Goal: Task Accomplishment & Management: Manage account settings

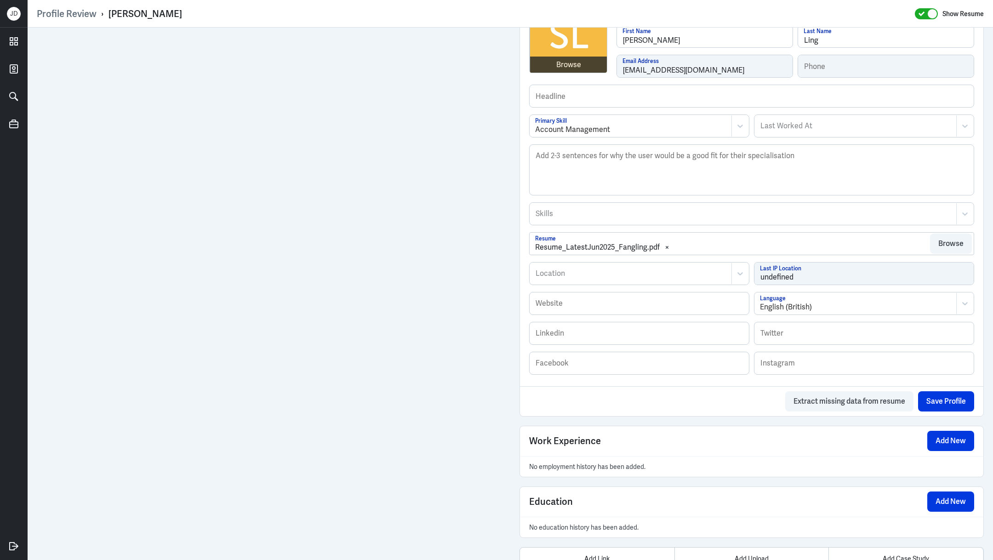
scroll to position [433, 0]
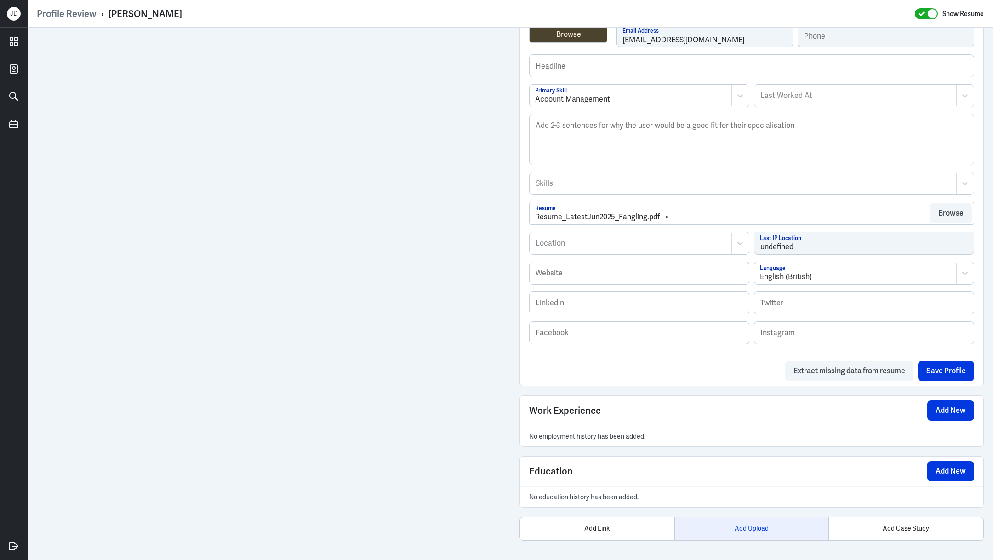
click at [758, 525] on div "Add Upload" at bounding box center [751, 528] width 154 height 23
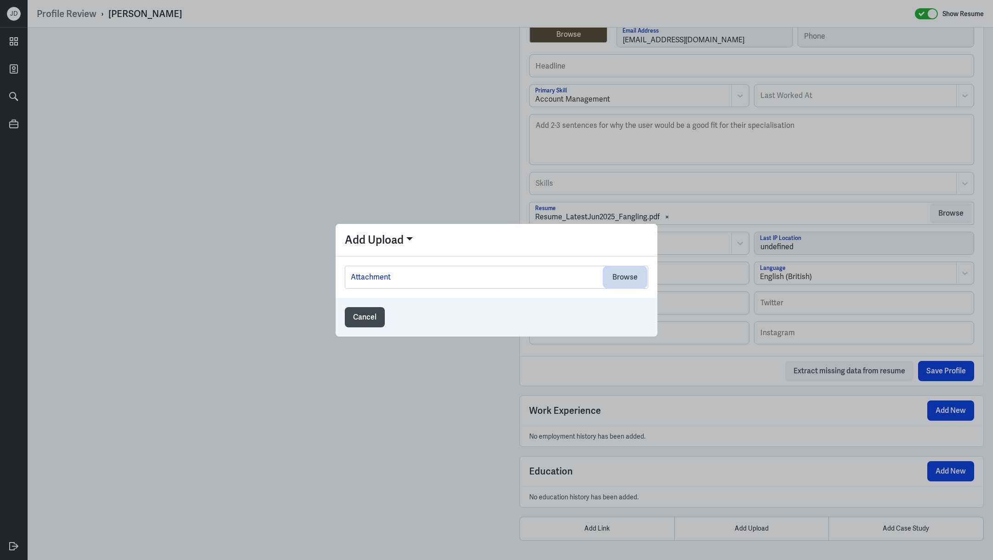
click at [629, 272] on button "Browse" at bounding box center [625, 277] width 42 height 20
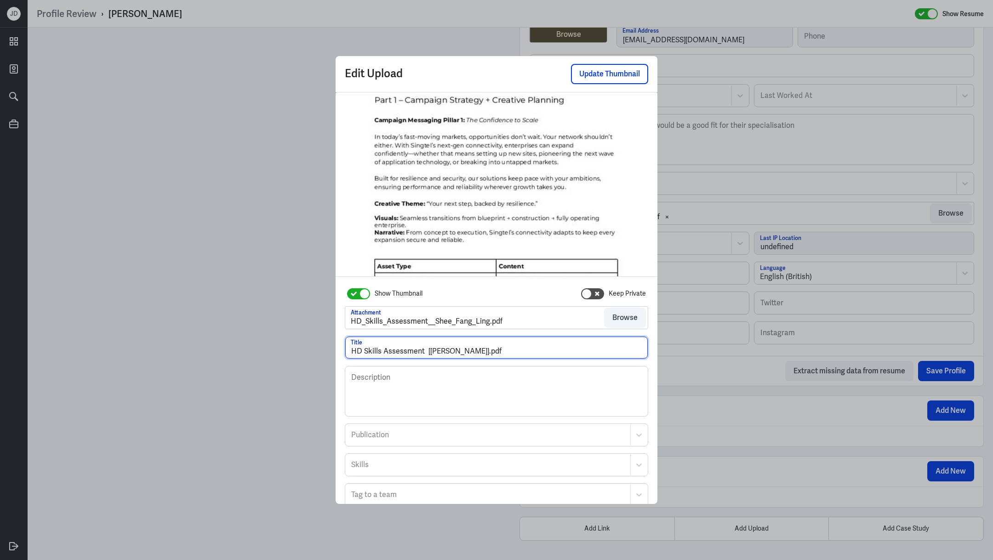
click at [429, 350] on input "HD Skills Assessment [Shee Fang Ling].pdf" at bounding box center [496, 347] width 302 height 22
drag, startPoint x: 481, startPoint y: 354, endPoint x: 572, endPoint y: 353, distance: 91.0
click at [572, 353] on input "HD Skills Assessment - Shee Fang Ling].pdf" at bounding box center [496, 347] width 302 height 22
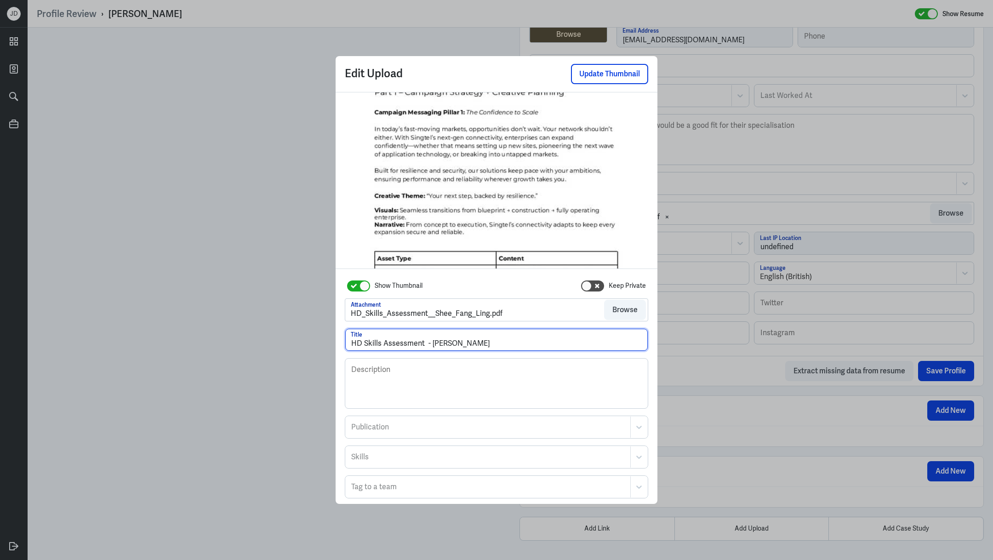
scroll to position [45, 0]
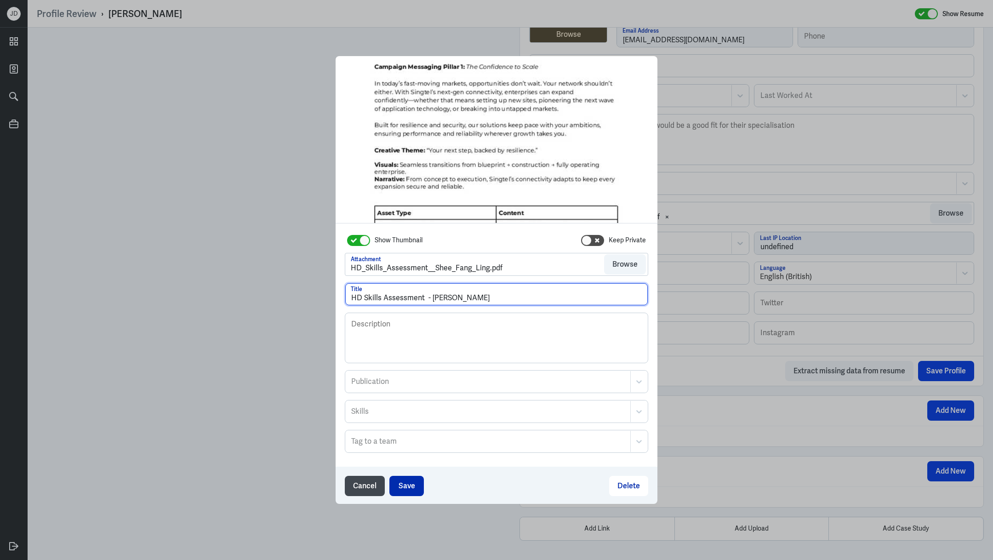
type input "HD Skills Assessment - Shee Fang Ling"
click at [409, 483] on button "Save" at bounding box center [406, 486] width 34 height 20
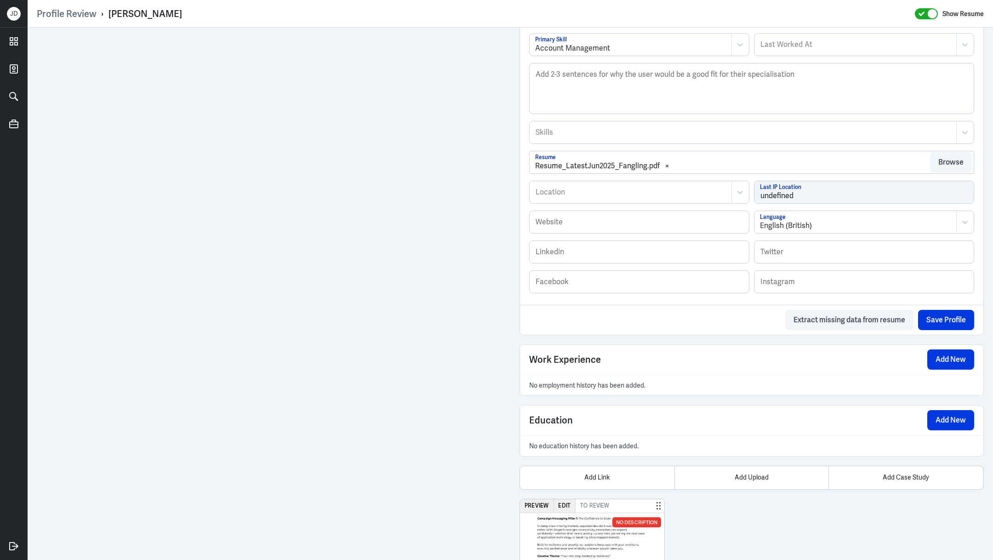
scroll to position [571, 0]
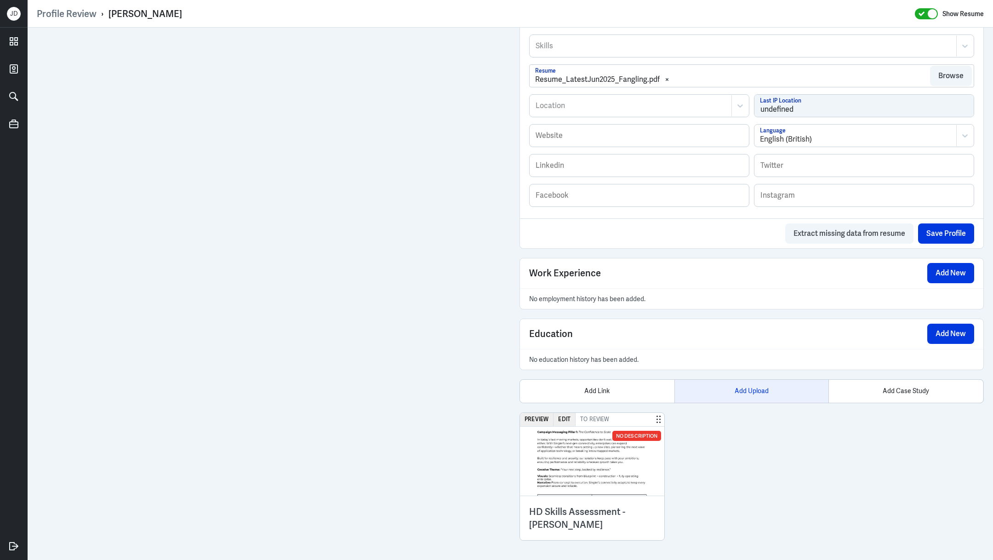
click at [749, 391] on div "Add Upload" at bounding box center [751, 391] width 154 height 23
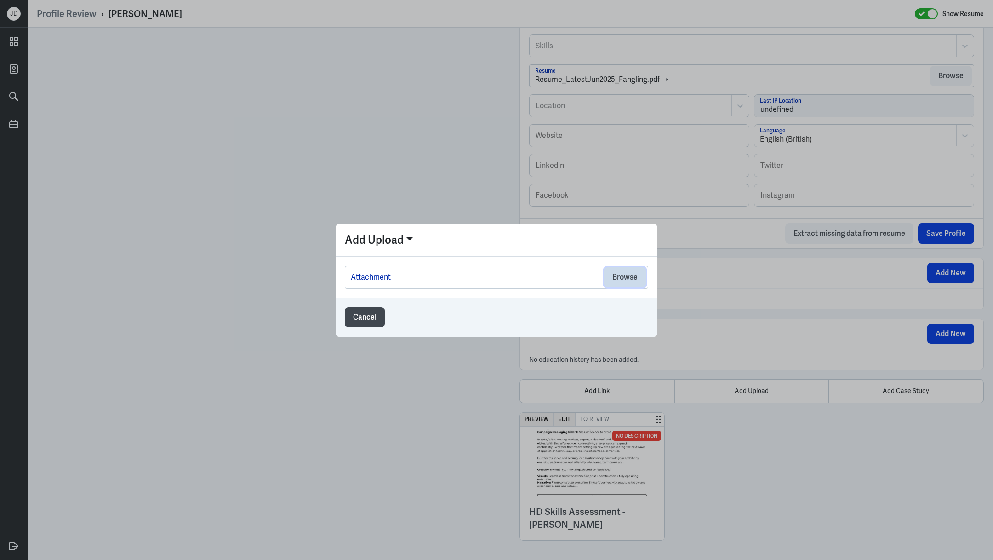
click at [636, 279] on button "Browse" at bounding box center [625, 277] width 42 height 20
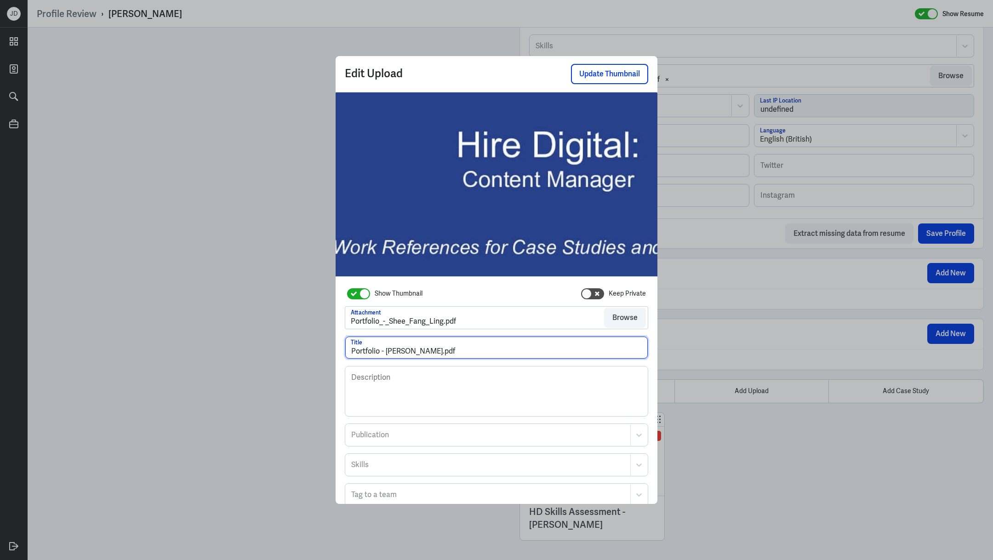
drag, startPoint x: 438, startPoint y: 352, endPoint x: 489, endPoint y: 351, distance: 51.0
click at [489, 352] on input "Portfolio - Shee Fang Ling.pdf" at bounding box center [496, 347] width 302 height 22
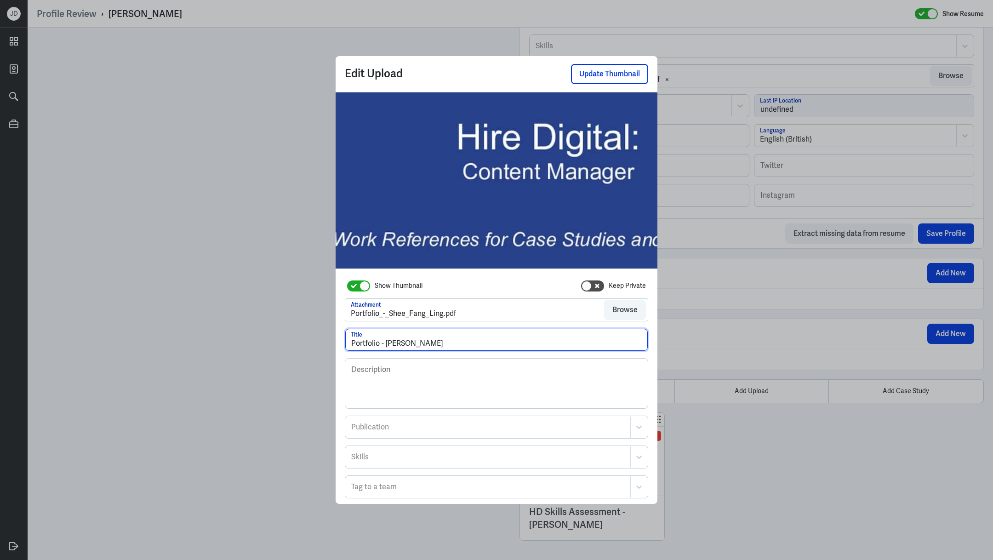
scroll to position [45, 0]
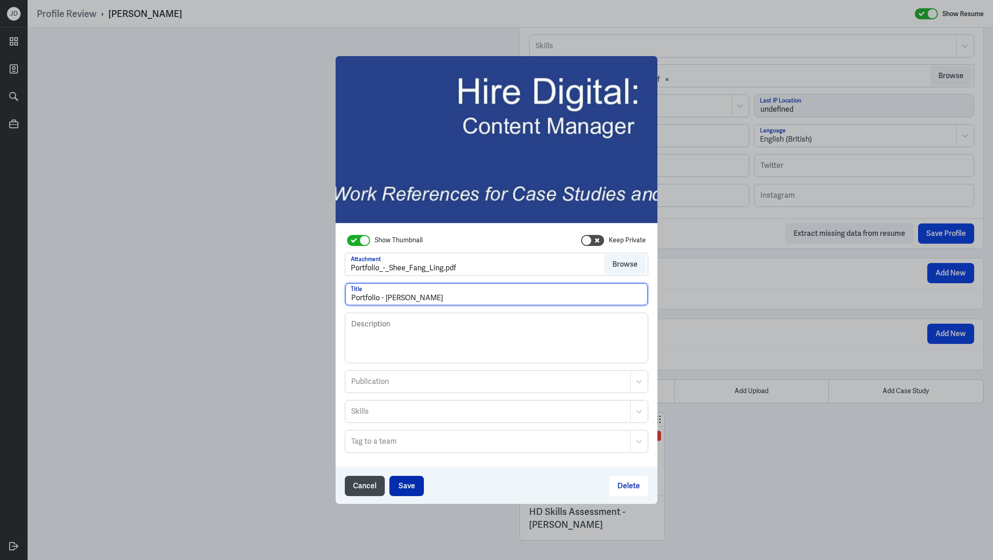
type input "Portfolio - Shee Fang Ling"
click at [412, 477] on button "Save" at bounding box center [406, 486] width 34 height 20
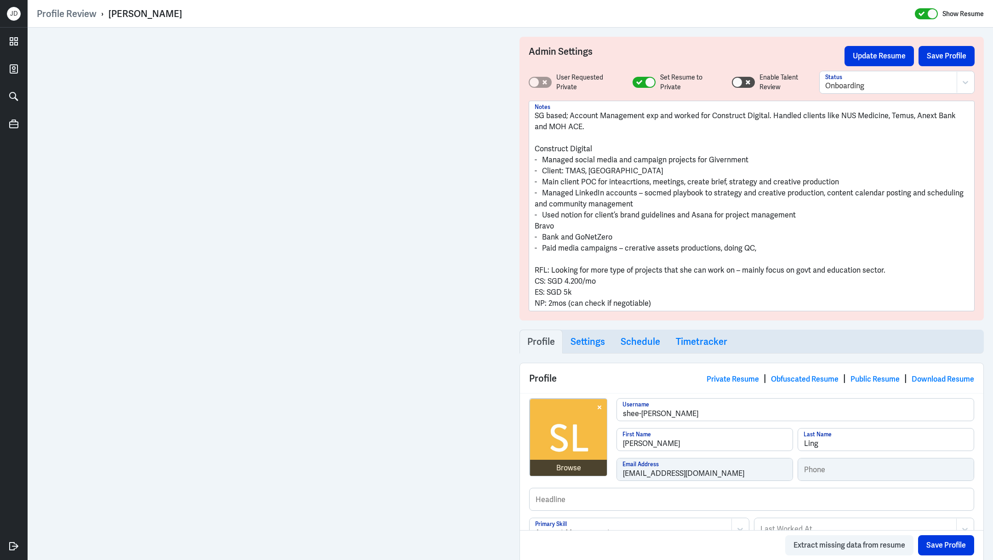
scroll to position [571, 0]
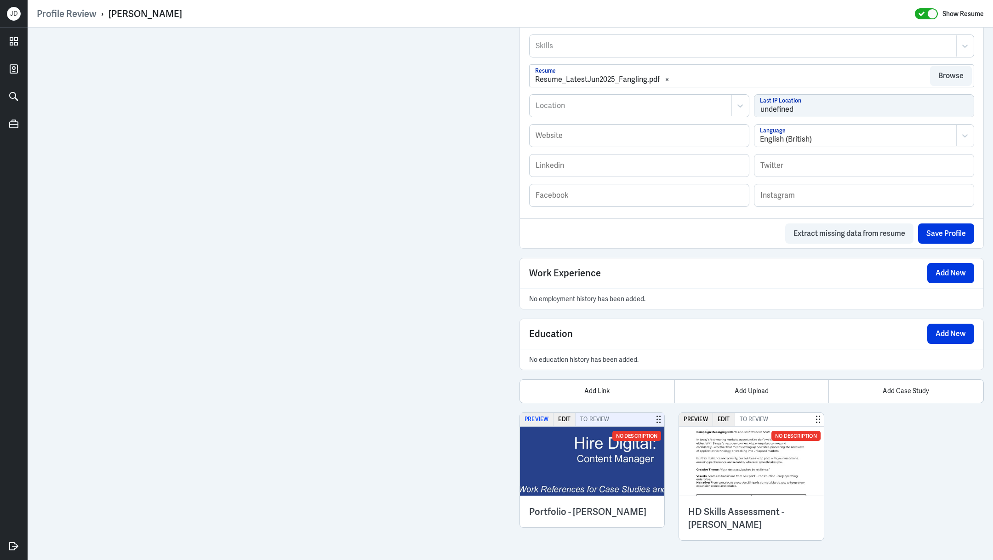
click at [537, 414] on button "Preview" at bounding box center [537, 419] width 34 height 13
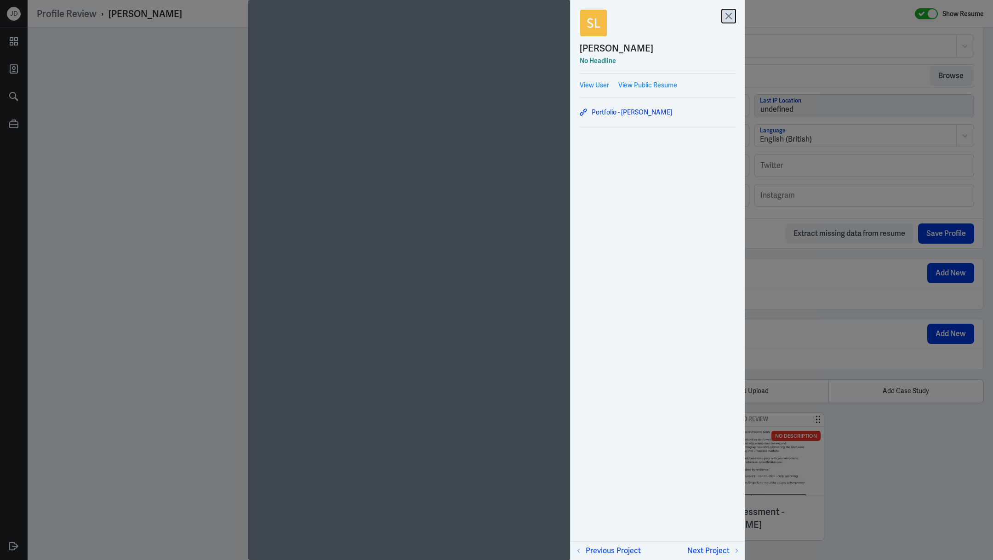
click at [728, 11] on icon at bounding box center [728, 16] width 14 height 14
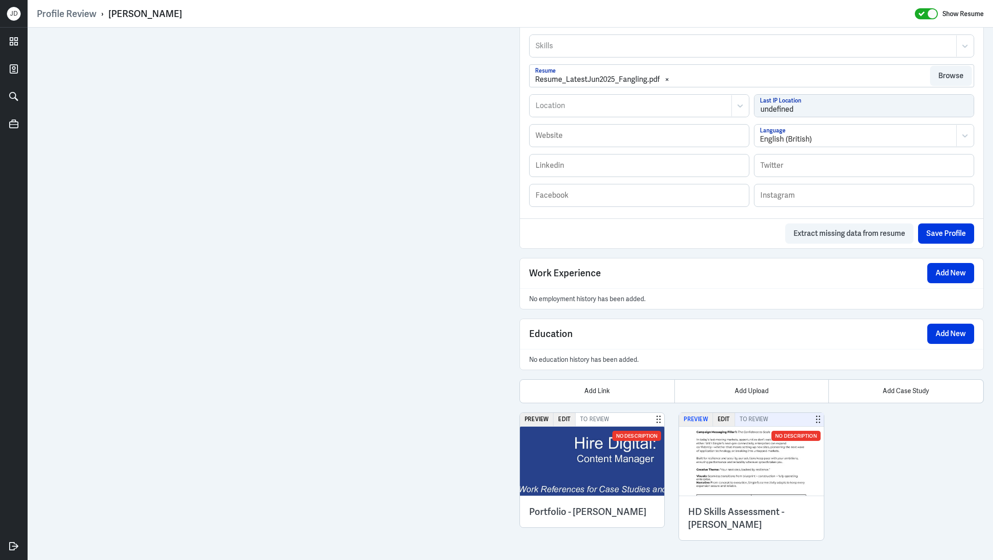
click at [697, 415] on button "Preview" at bounding box center [696, 419] width 34 height 13
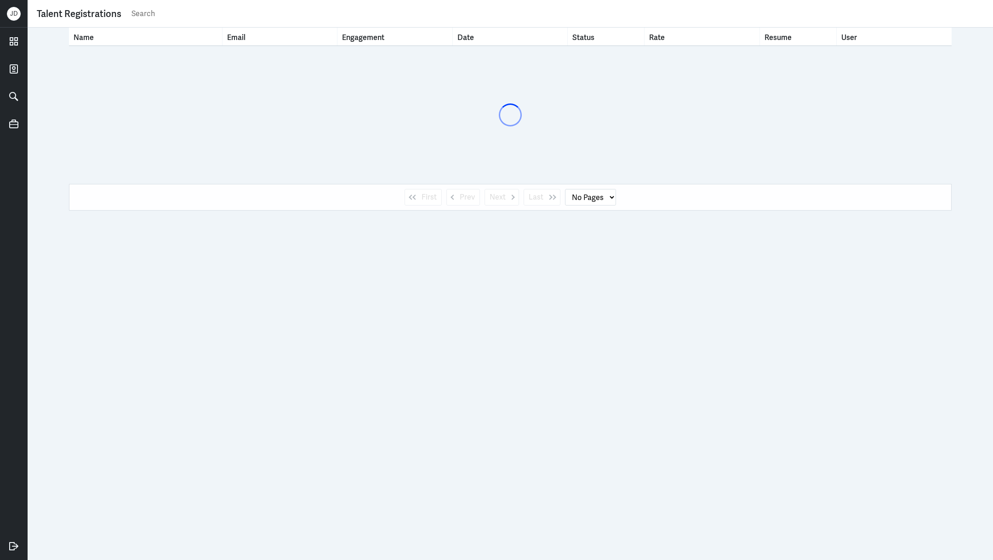
click at [303, 11] on input "text" at bounding box center [557, 14] width 853 height 14
paste input "[PERSON_NAME]"
type input "[PERSON_NAME]"
select select "1"
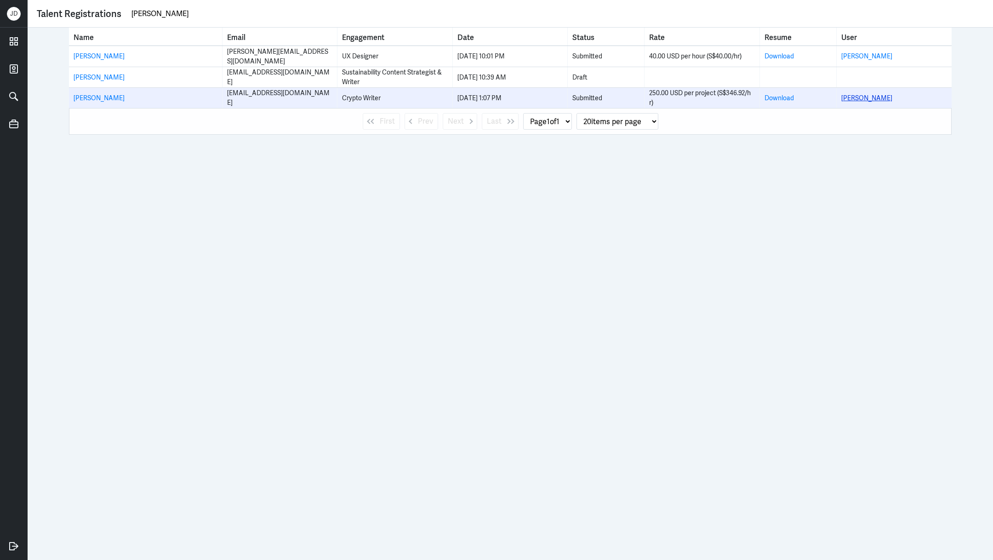
click at [854, 101] on link "Rachel Yeo" at bounding box center [866, 98] width 51 height 8
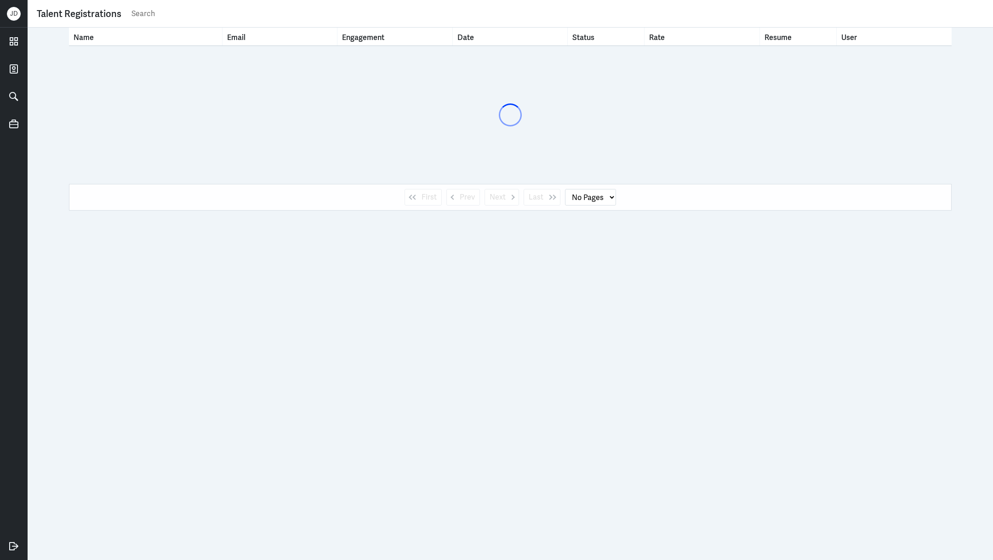
click at [314, 9] on input "text" at bounding box center [557, 14] width 853 height 14
paste input "rachaelneo121@gmail.com"
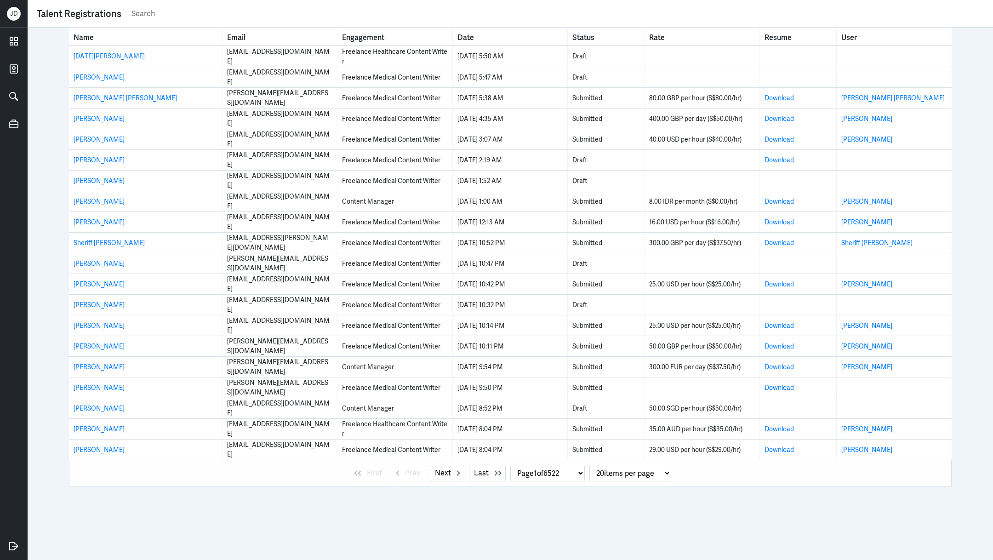
type input "rachaelneo121@gmail.com"
select select "1"
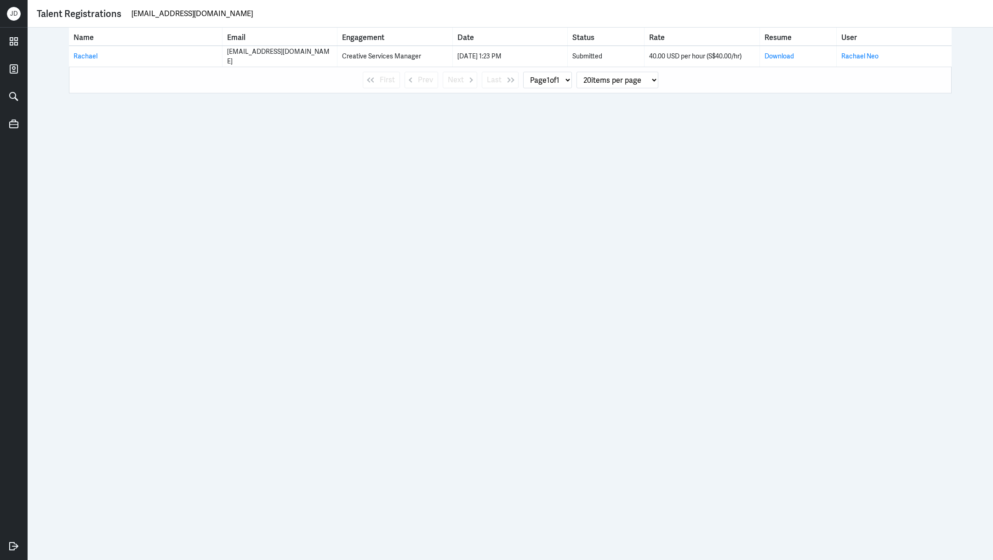
drag, startPoint x: 225, startPoint y: 13, endPoint x: 30, endPoint y: 12, distance: 194.8
click at [30, 12] on div "Talent Registrations rachaelneo121@gmail.com" at bounding box center [510, 14] width 965 height 28
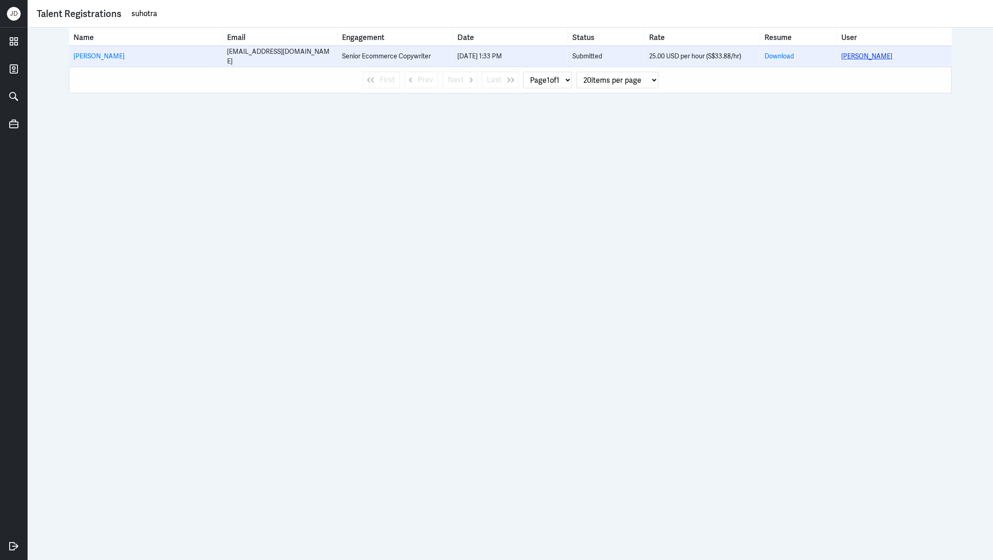
type input "suhotra"
click at [881, 55] on link "Suhotra Roychoudhury" at bounding box center [866, 56] width 51 height 8
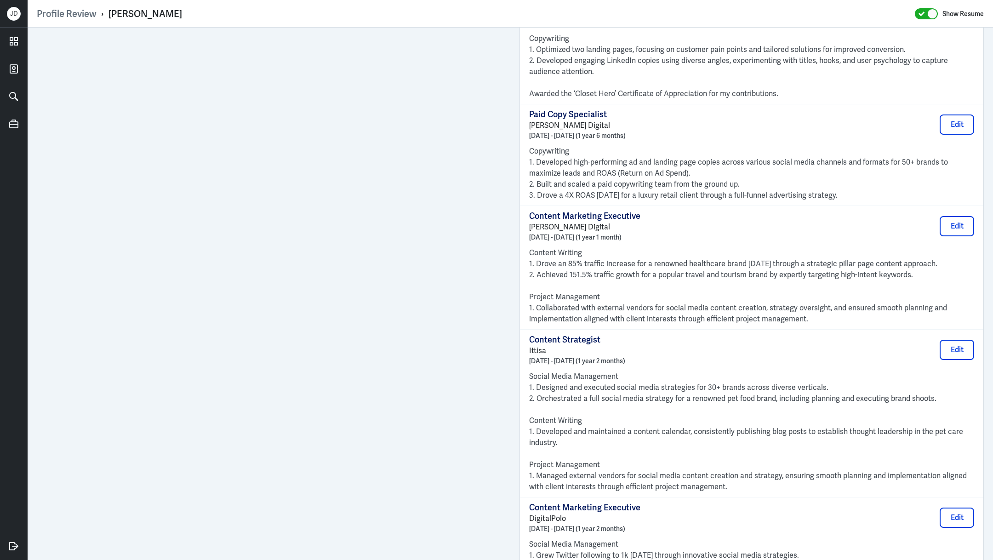
scroll to position [1804, 0]
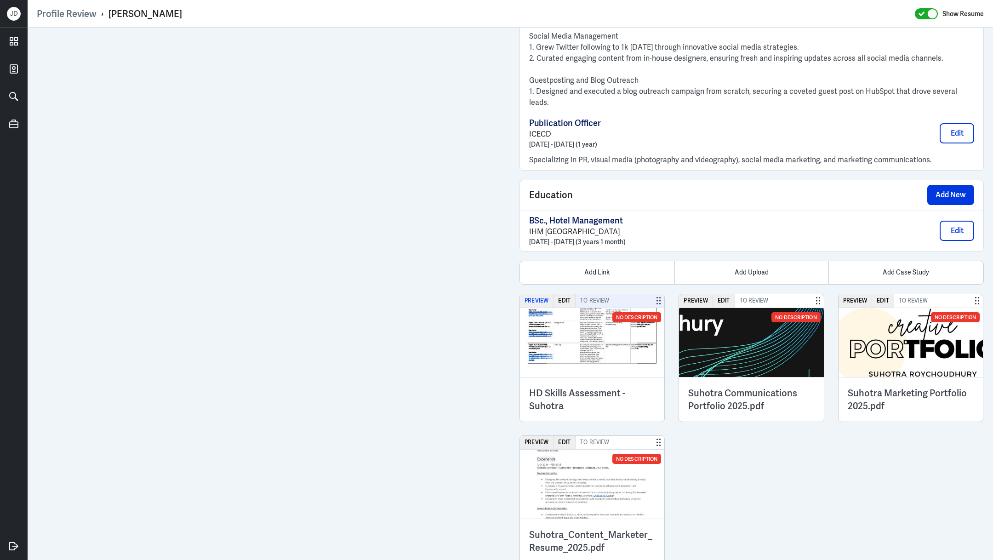
click at [537, 294] on button "Preview" at bounding box center [537, 300] width 34 height 13
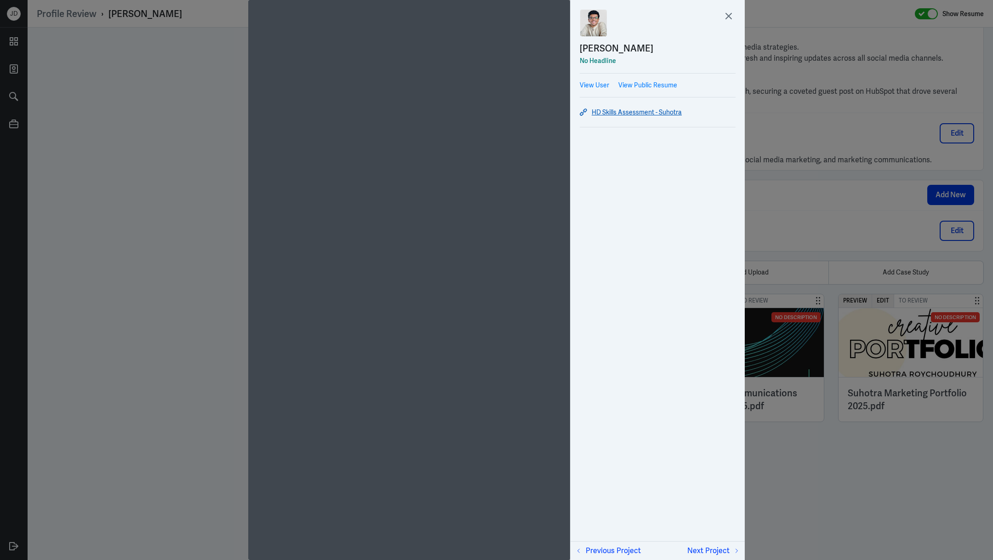
click at [637, 115] on link "HD Skills Assessment - Suhotra" at bounding box center [657, 112] width 156 height 11
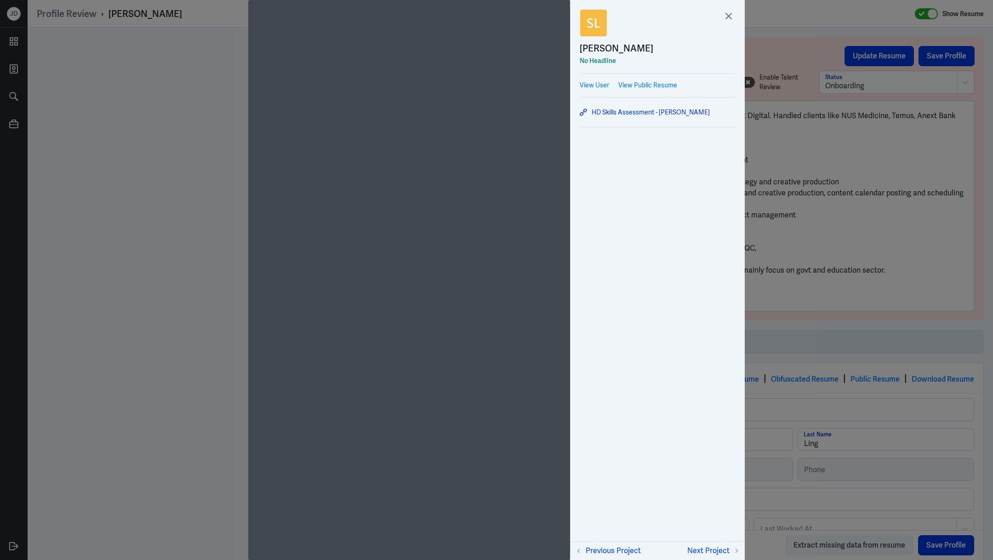
scroll to position [571, 0]
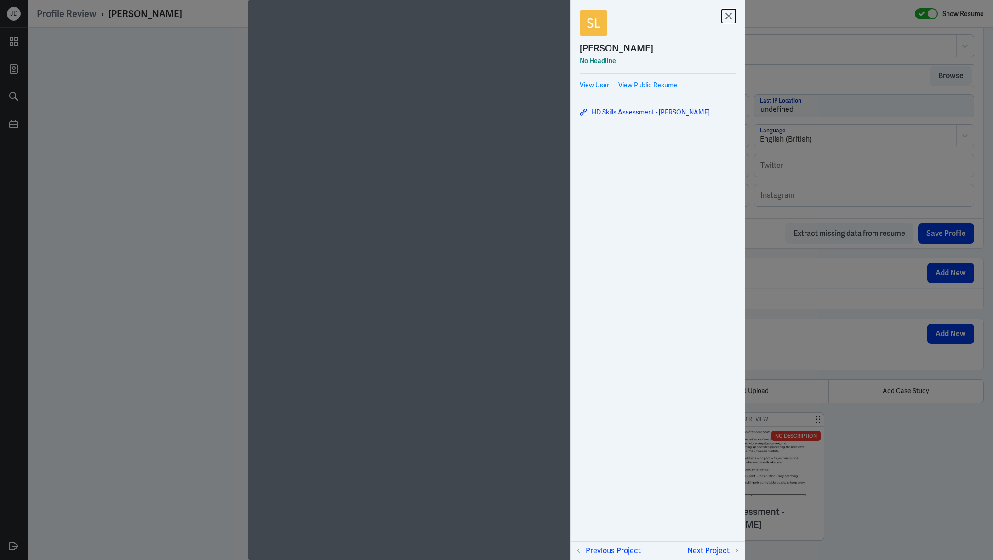
click at [727, 18] on icon at bounding box center [728, 16] width 14 height 14
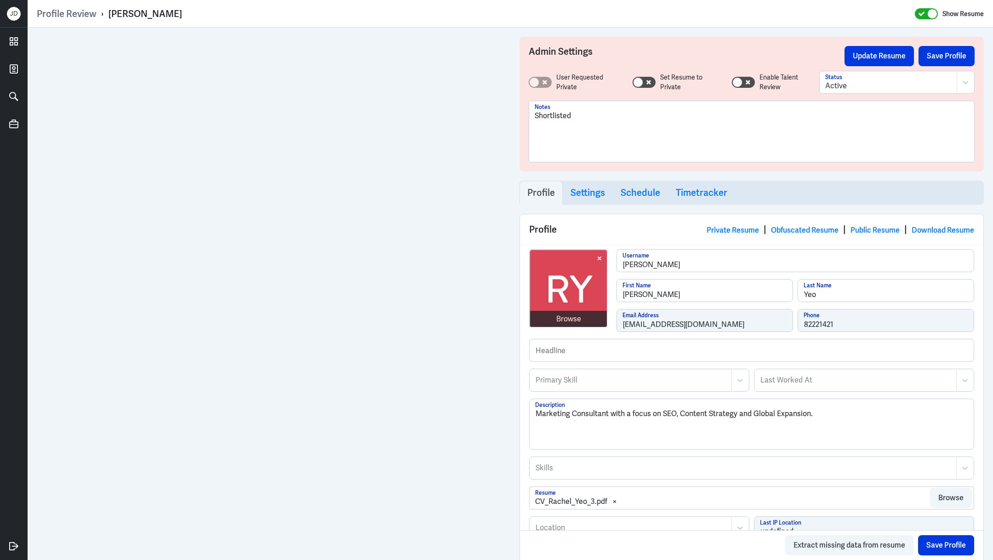
scroll to position [249, 0]
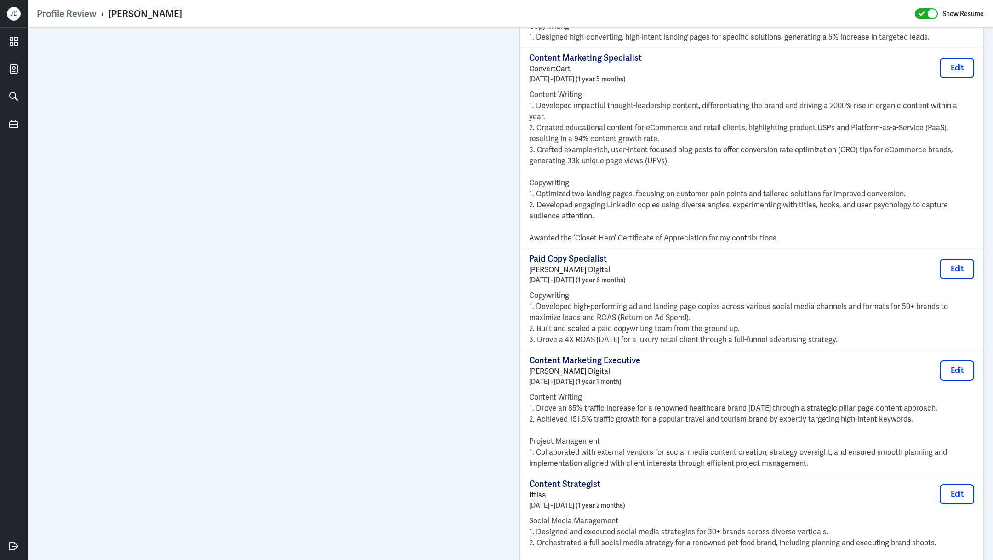
scroll to position [1800, 0]
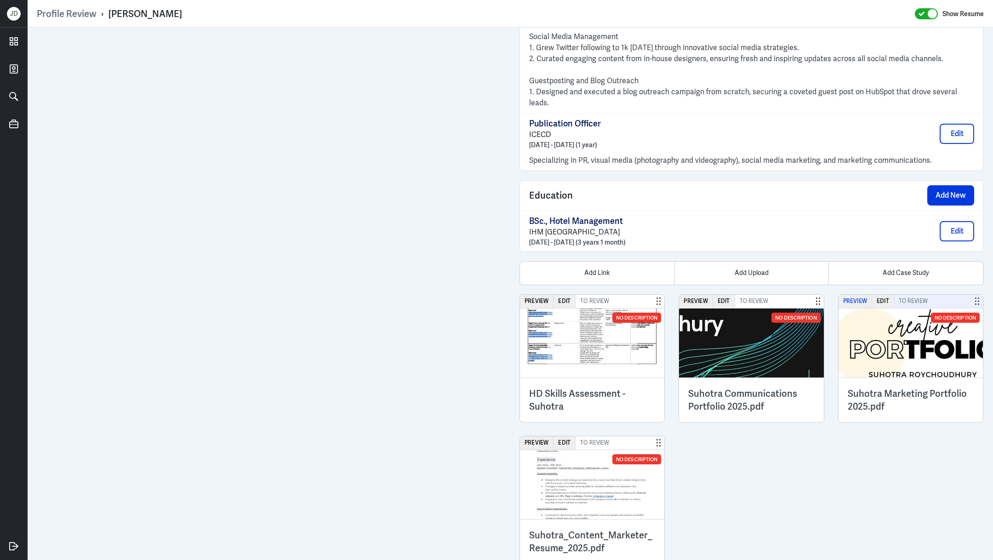
click at [852, 295] on button "Preview" at bounding box center [855, 301] width 34 height 13
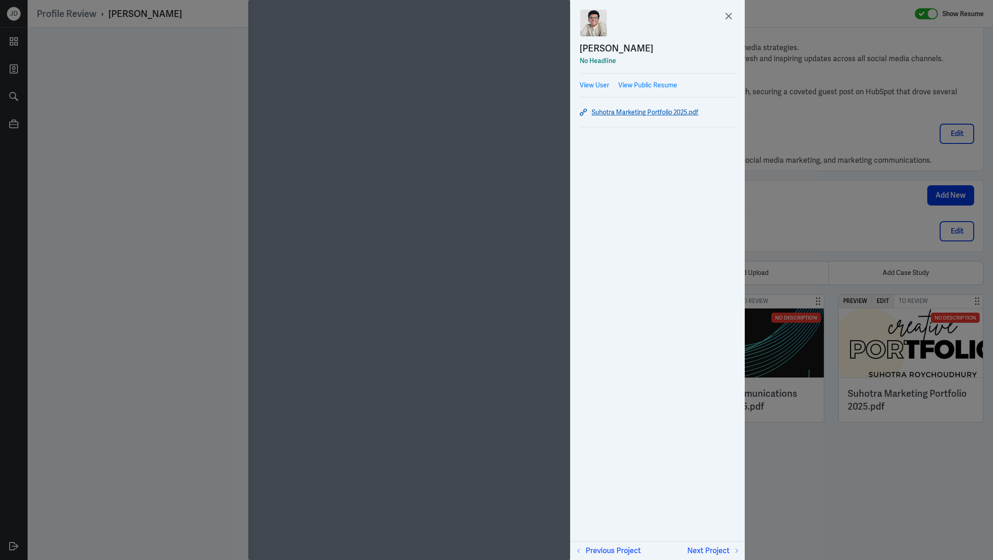
click at [599, 111] on link "Suhotra Marketing Portfolio 2025.pdf" at bounding box center [657, 112] width 156 height 11
click at [724, 14] on icon at bounding box center [728, 16] width 14 height 14
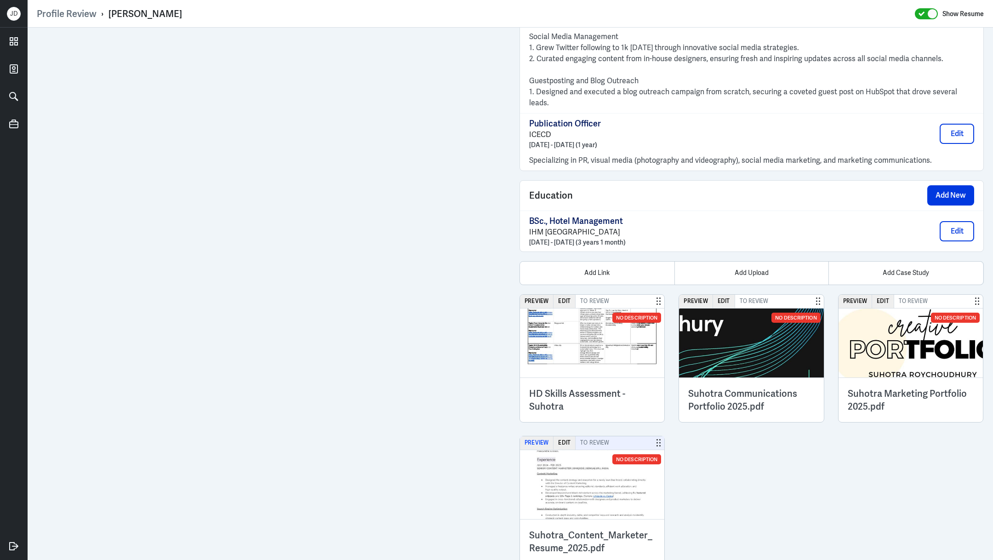
click at [536, 436] on button "Preview" at bounding box center [537, 442] width 34 height 13
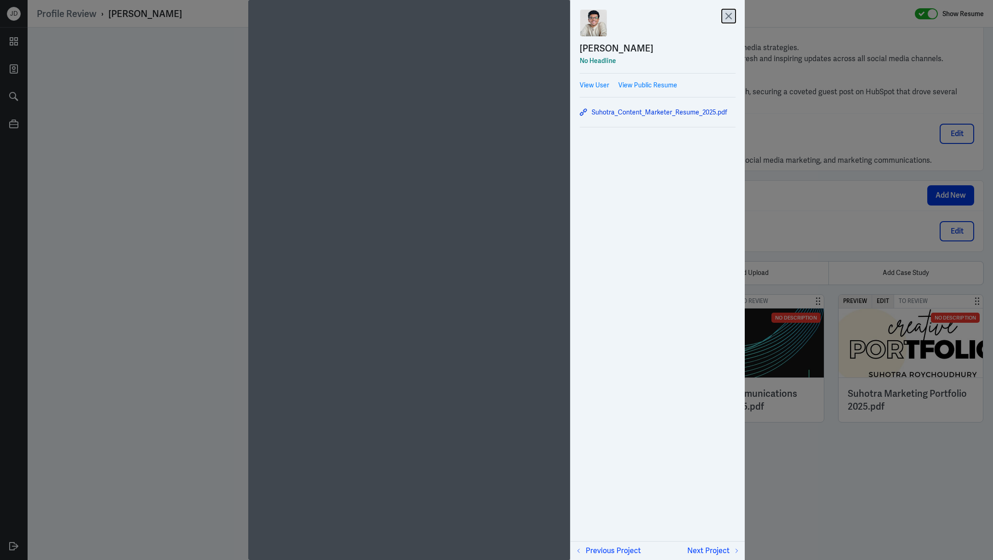
click at [727, 13] on icon at bounding box center [728, 16] width 14 height 14
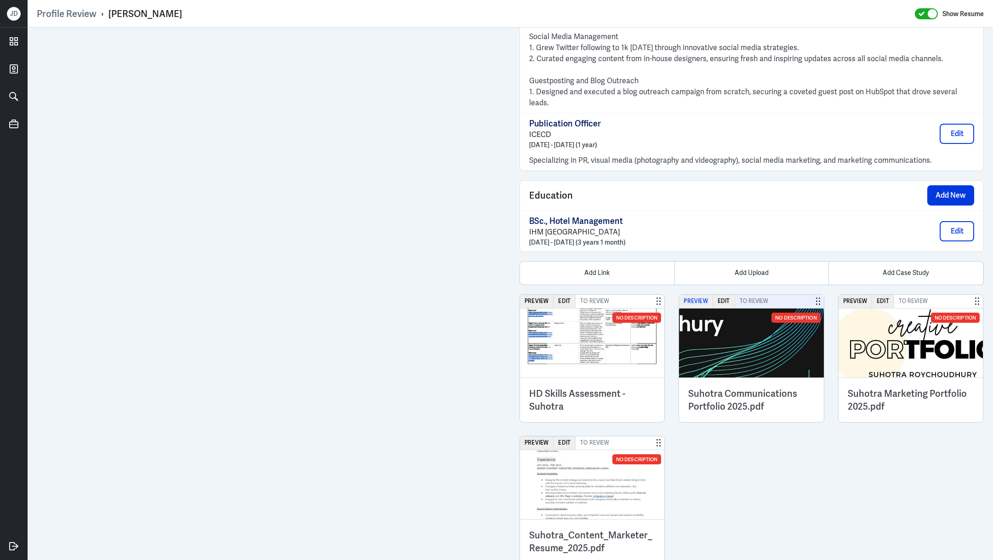
click at [698, 295] on button "Preview" at bounding box center [696, 301] width 34 height 13
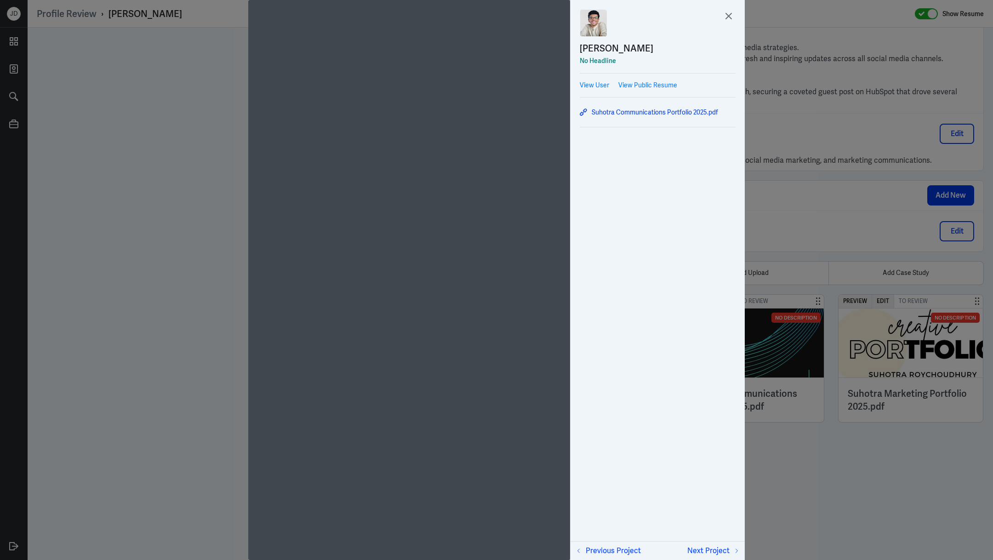
scroll to position [3, 0]
click at [730, 13] on icon at bounding box center [728, 16] width 14 height 14
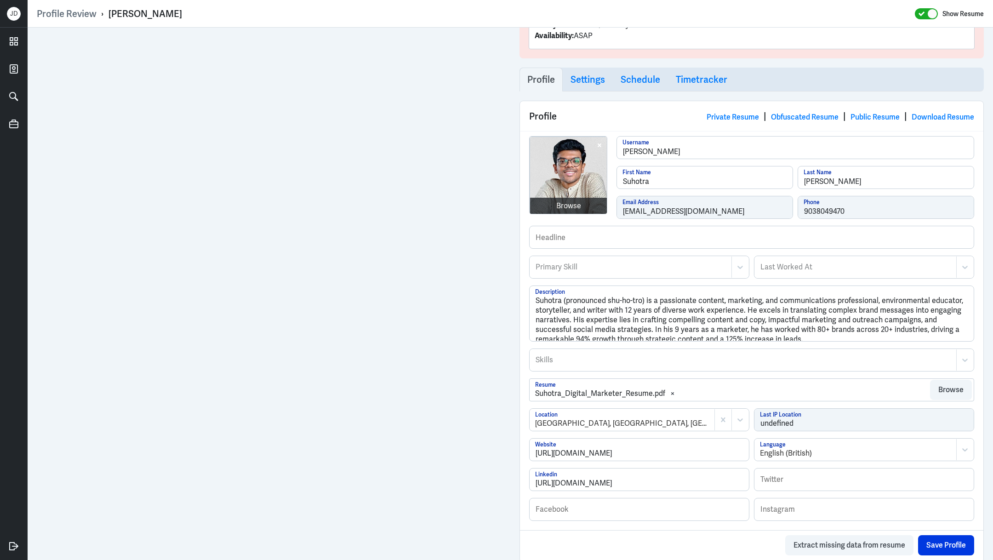
scroll to position [131, 0]
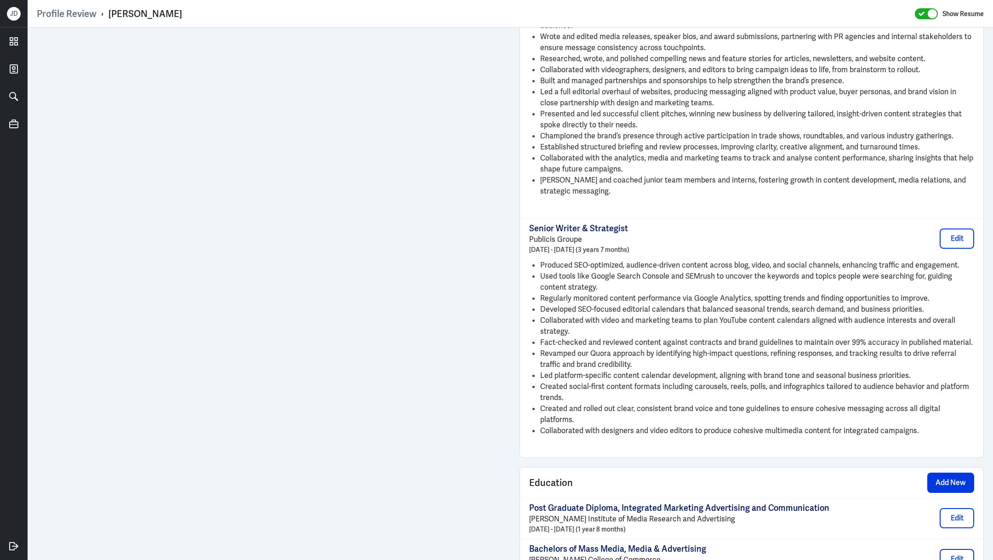
scroll to position [1169, 0]
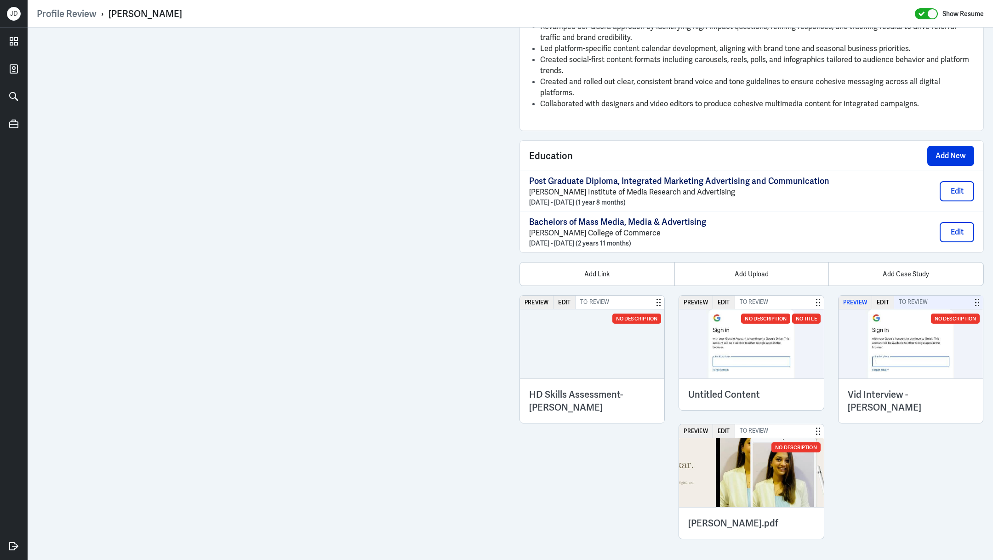
click at [851, 295] on button "Preview" at bounding box center [855, 301] width 34 height 13
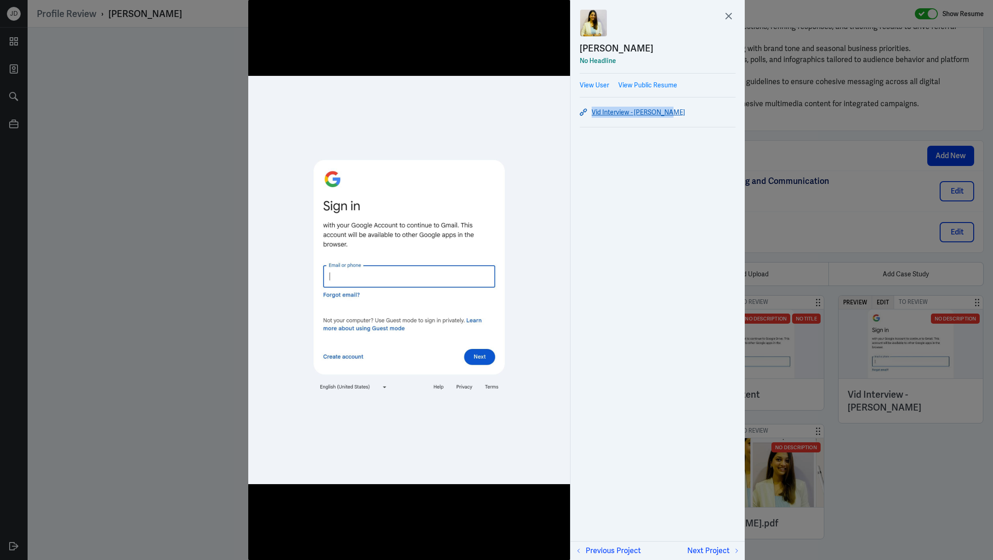
click at [603, 108] on link "Vid Interview - [PERSON_NAME]" at bounding box center [657, 112] width 156 height 11
click at [730, 13] on icon at bounding box center [728, 16] width 14 height 14
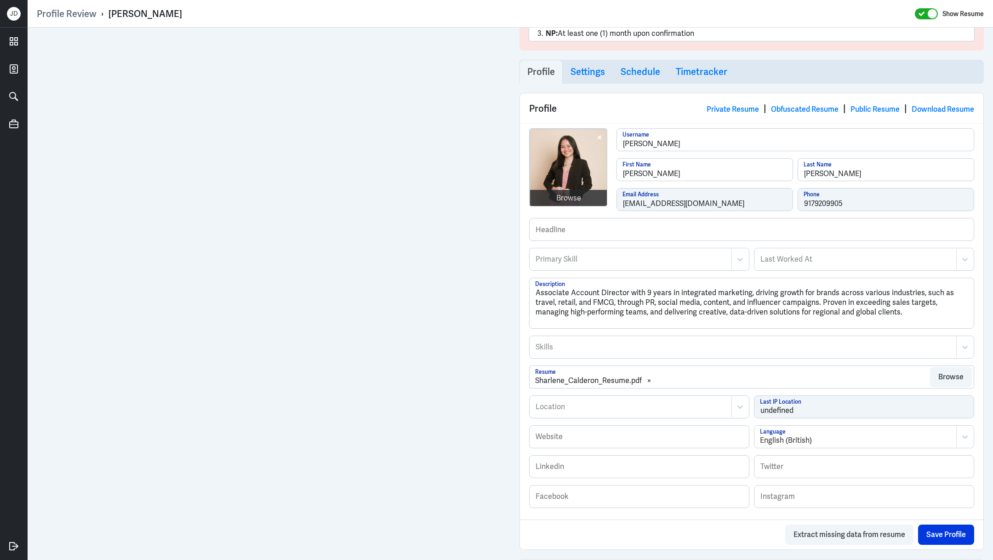
scroll to position [512, 0]
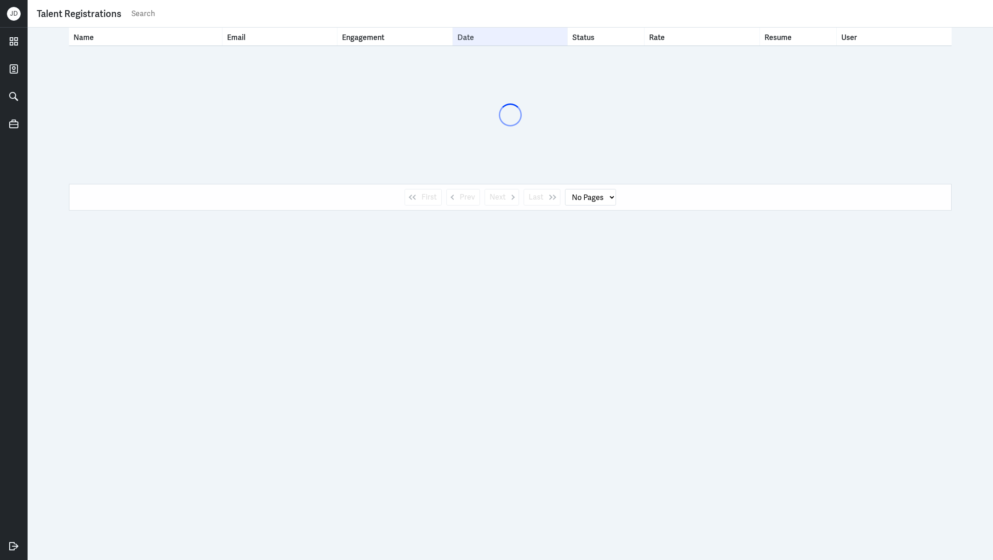
select select "1"
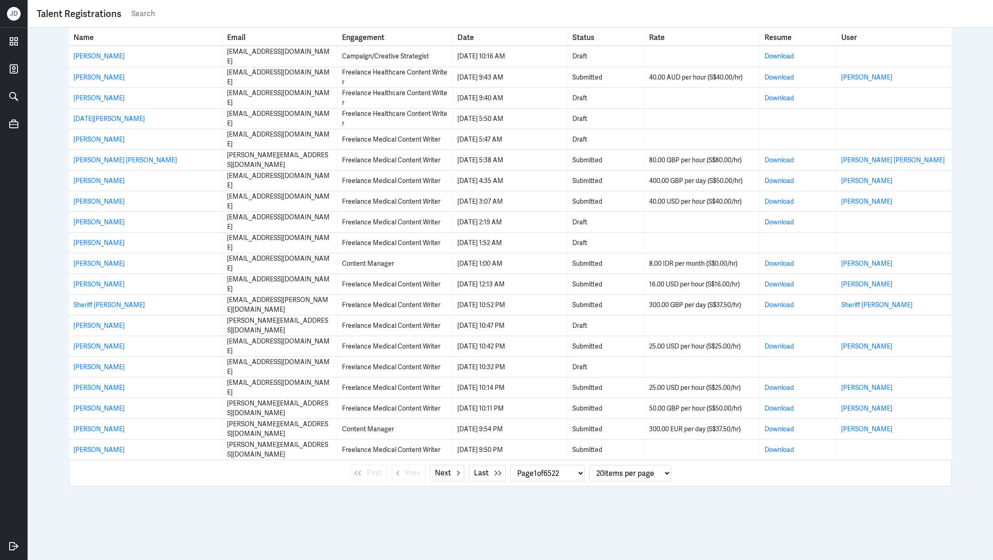
click at [386, 13] on input "text" at bounding box center [557, 14] width 853 height 14
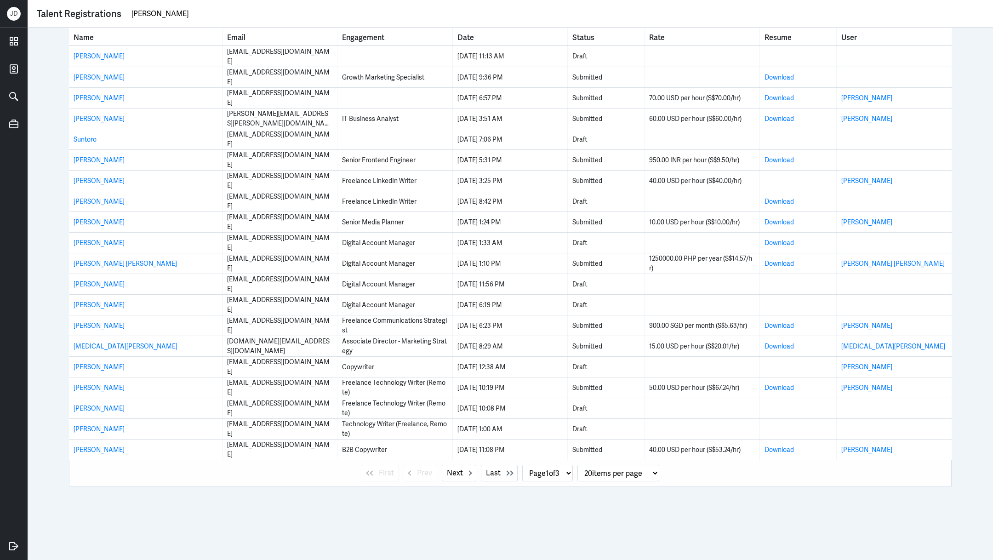
drag, startPoint x: 173, startPoint y: 18, endPoint x: 100, endPoint y: 17, distance: 72.6
click at [100, 17] on div "Talent Registrations lora" at bounding box center [510, 14] width 947 height 14
paste input "raine.sandel@gmail.com"
type input "lorraine.sandel@gmail.com"
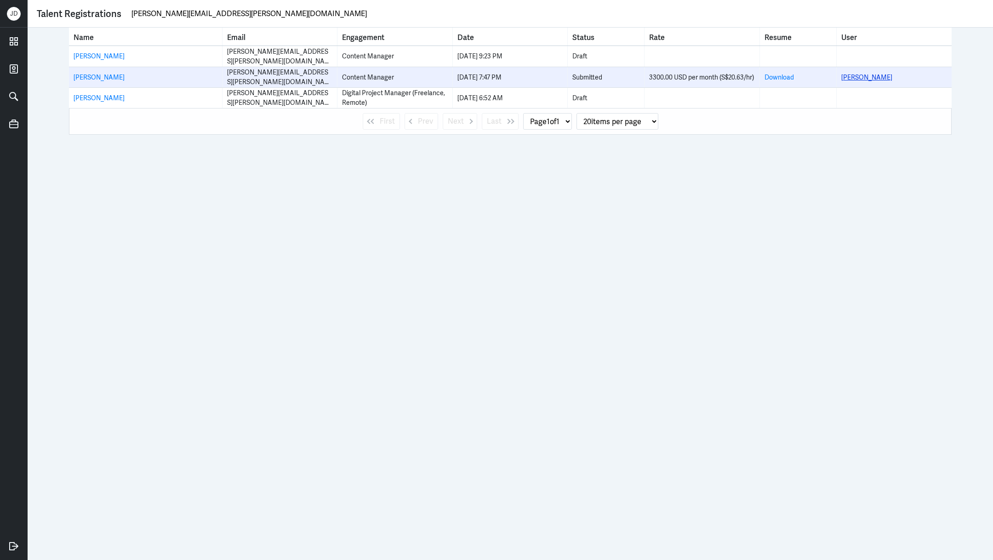
click at [856, 76] on link "Lorraine Sandel" at bounding box center [866, 77] width 51 height 8
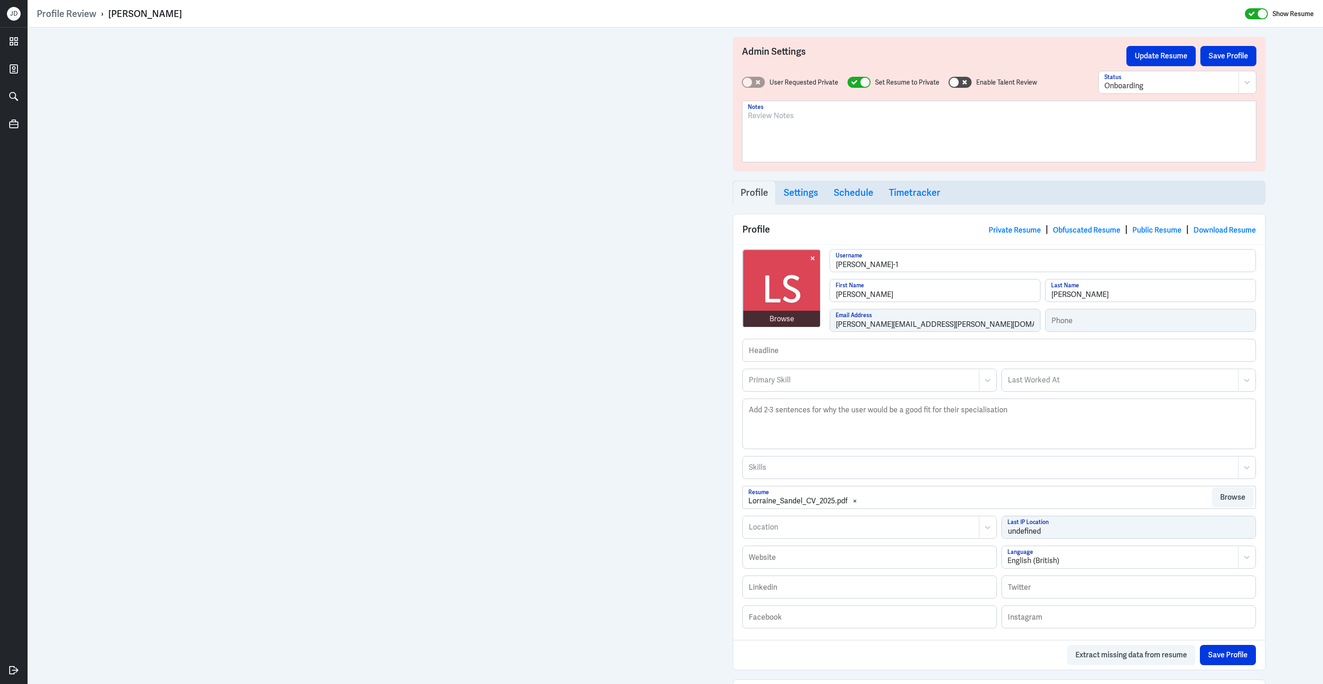
click at [795, 126] on div at bounding box center [999, 135] width 503 height 50
click at [811, 117] on p at bounding box center [999, 115] width 503 height 11
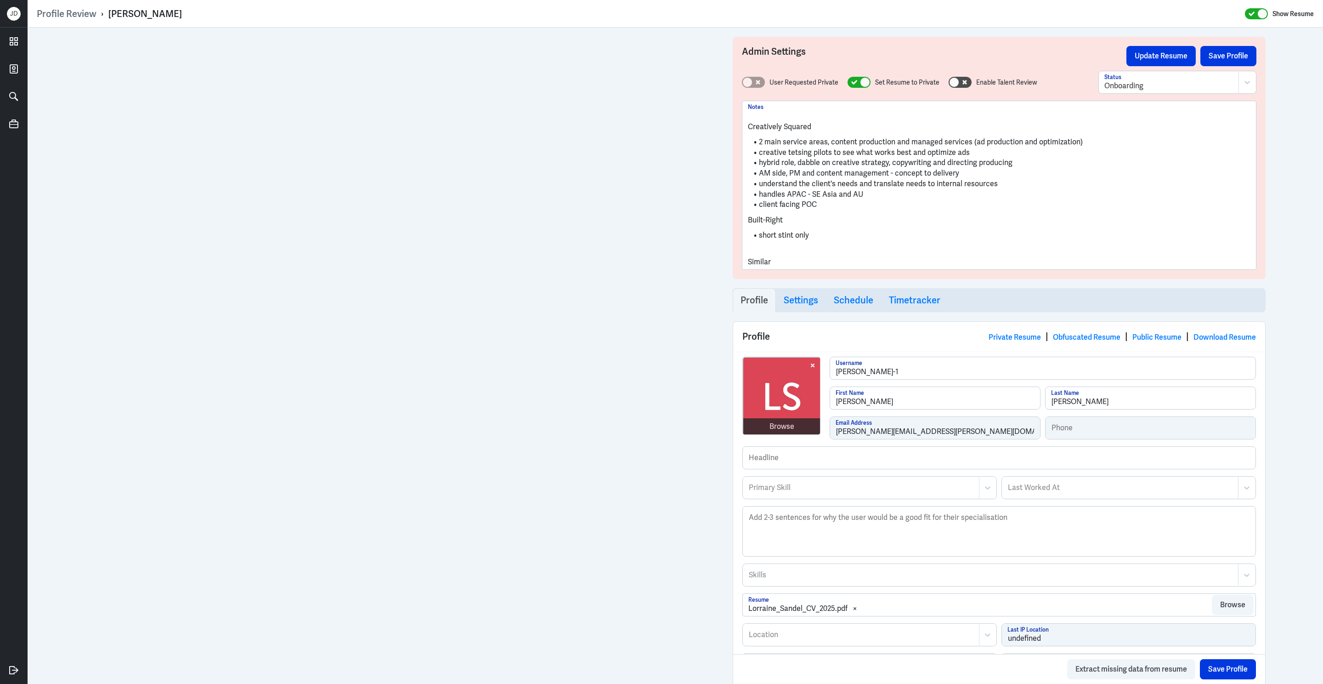
drag, startPoint x: 793, startPoint y: 257, endPoint x: 725, endPoint y: 247, distance: 68.4
click at [733, 252] on div "Admin Settings Update Resume Save Profile User Requested Private Set Resume to …" at bounding box center [999, 158] width 533 height 242
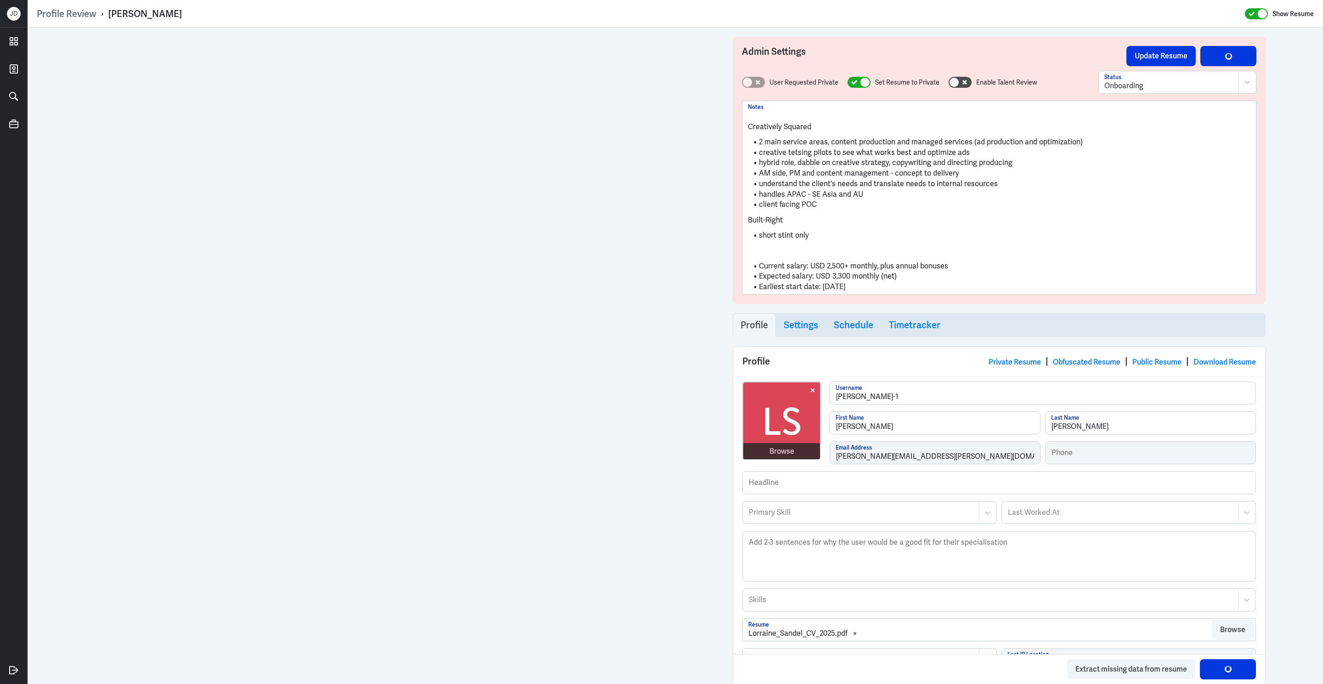
click at [815, 233] on li "short stint only" at bounding box center [999, 235] width 503 height 11
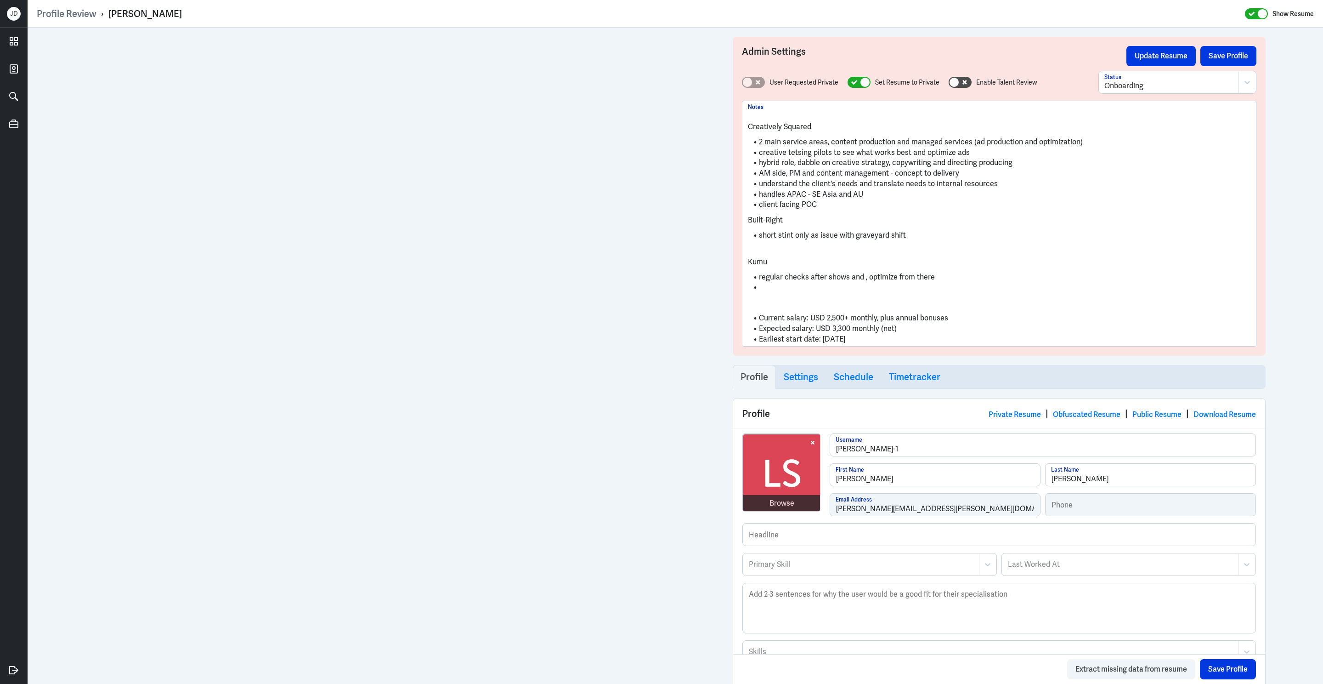
click at [824, 277] on li "regular checks after shows and , optimize from there" at bounding box center [999, 277] width 503 height 11
click at [769, 294] on ul "regular checks after live shows and , optimize from there" at bounding box center [999, 282] width 503 height 30
click at [827, 114] on p at bounding box center [999, 115] width 503 height 11
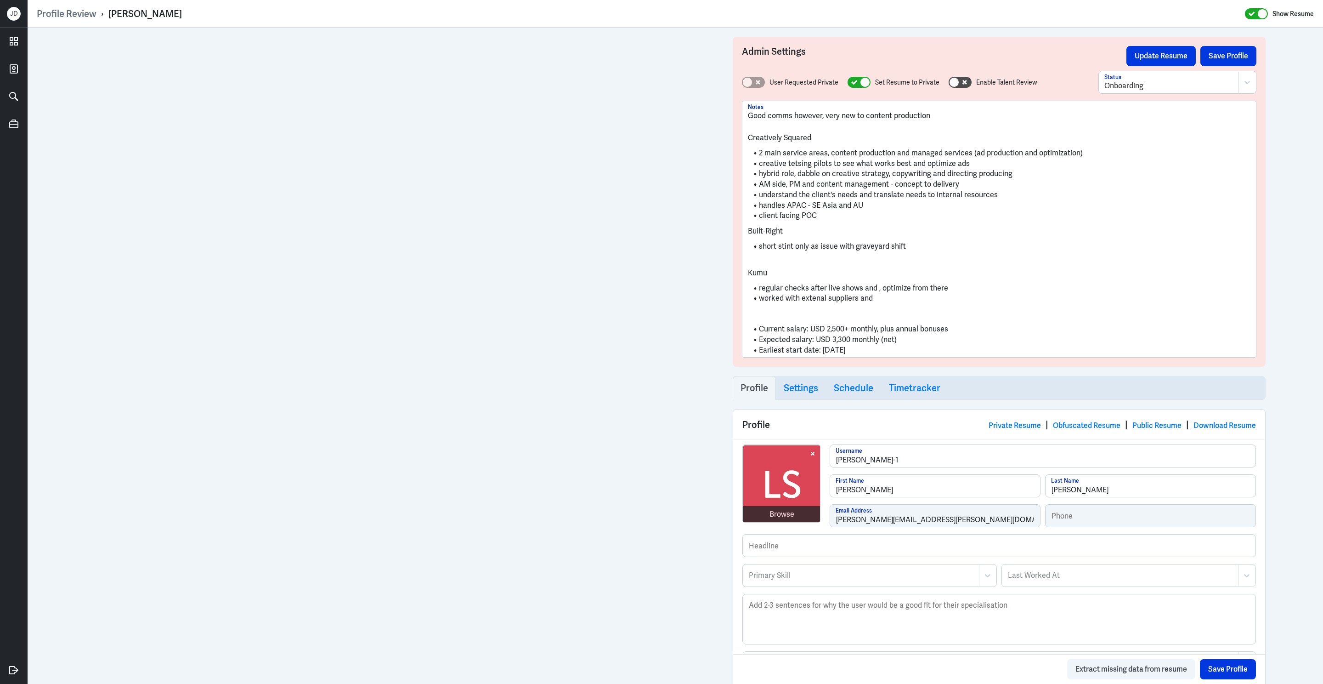
click at [914, 297] on li "worked with extenal suppliers and" at bounding box center [999, 298] width 503 height 11
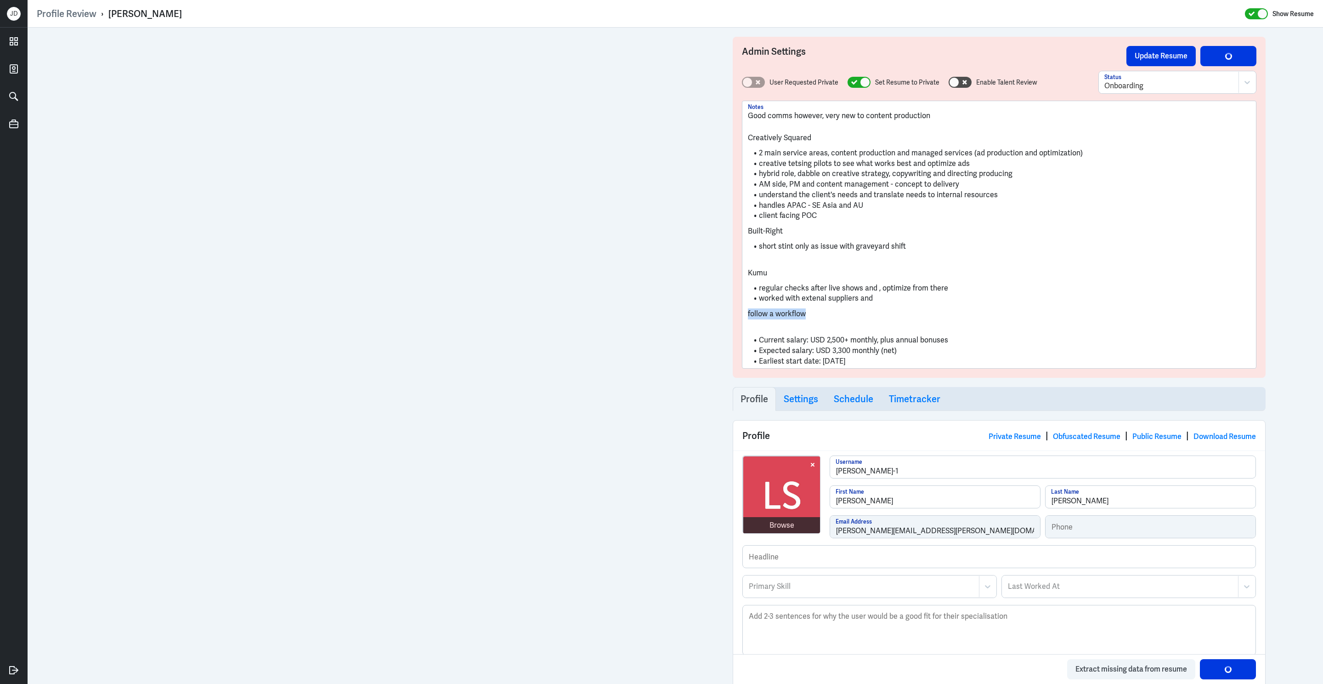
drag, startPoint x: 814, startPoint y: 315, endPoint x: 742, endPoint y: 310, distance: 71.9
click at [742, 311] on div "Good comms however, very new to content production Creatively Squared 2 main se…" at bounding box center [999, 235] width 515 height 268
click at [882, 216] on li "client facing POC" at bounding box center [999, 215] width 503 height 11
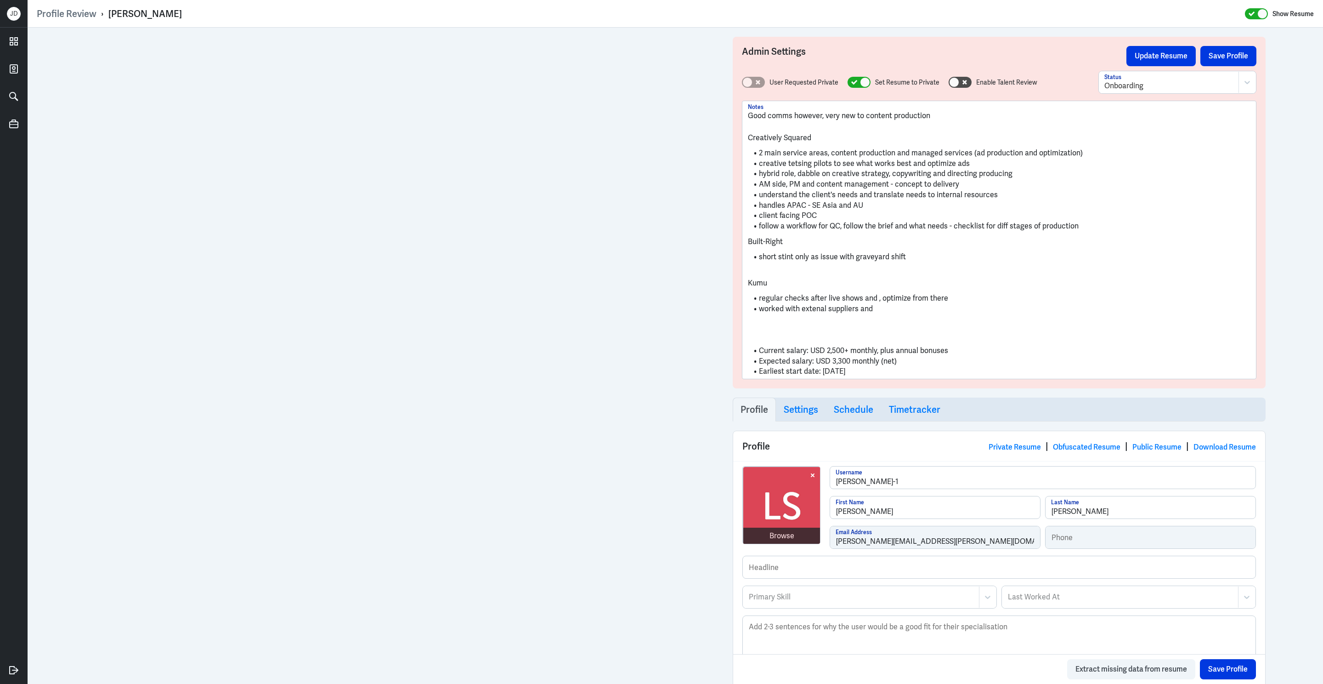
click at [760, 351] on li "Current salary: USD 2,500+ monthly, plus annual bonuses" at bounding box center [999, 351] width 503 height 11
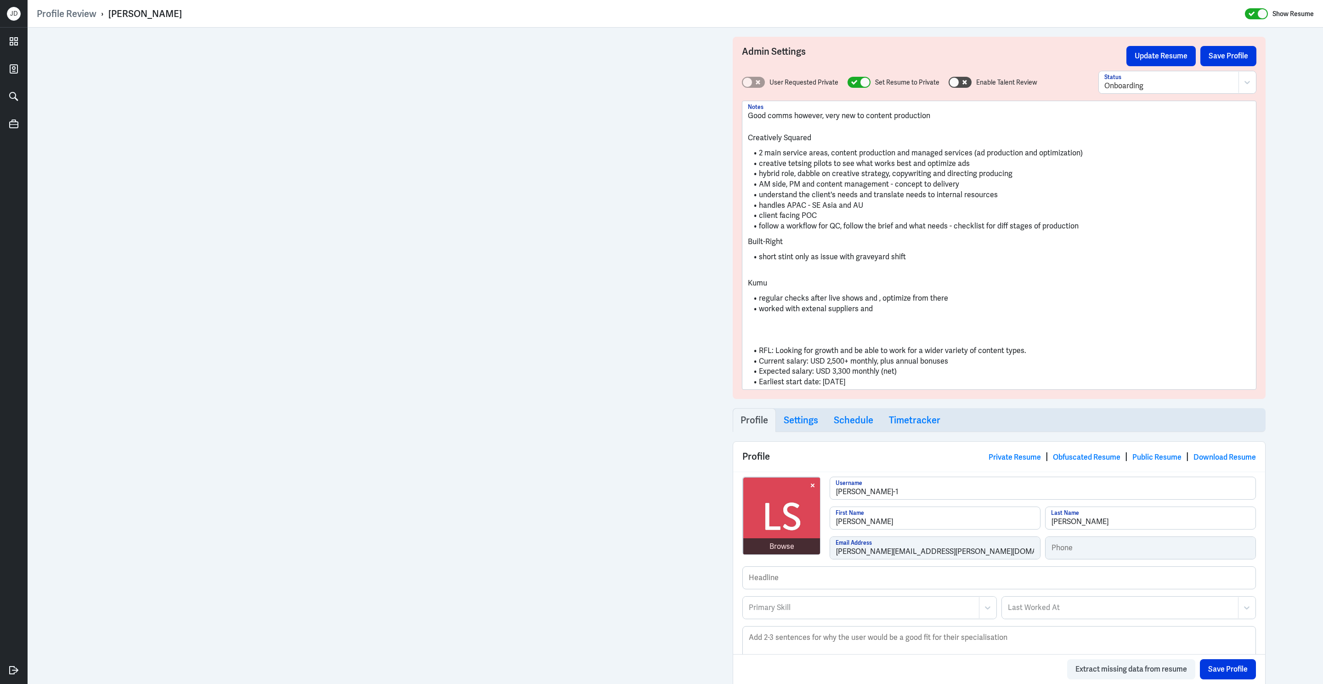
click at [848, 368] on li "Expected salary: USD 3,300 monthly (net)" at bounding box center [999, 371] width 503 height 11
click at [948, 365] on li "Current salary: USD 2,500+ monthly, plus annual bonuses" at bounding box center [999, 361] width 503 height 11
drag, startPoint x: 816, startPoint y: 372, endPoint x: 884, endPoint y: 381, distance: 68.7
click at [884, 381] on ul "RFL: Looking for growth and be able to work for a wider variety of content type…" at bounding box center [999, 364] width 503 height 46
click at [884, 386] on li "Earliest start date: September 15" at bounding box center [999, 382] width 503 height 11
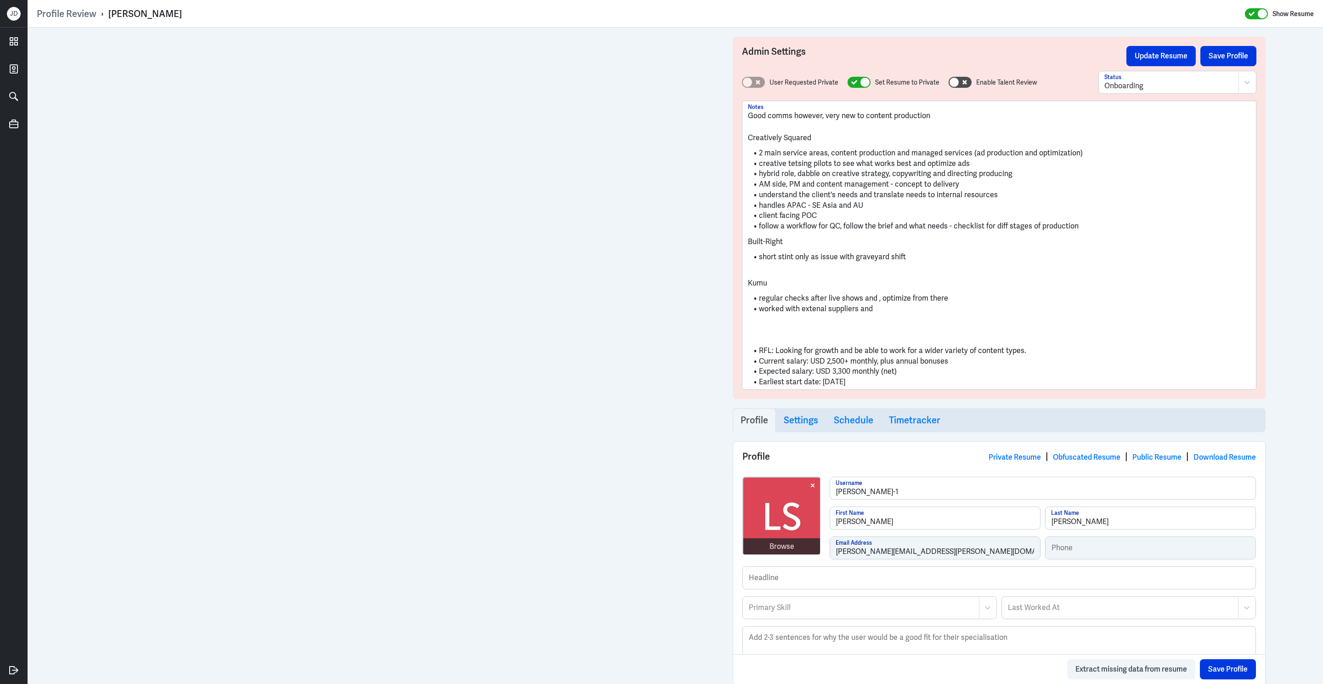
drag, startPoint x: 822, startPoint y: 384, endPoint x: 928, endPoint y: 404, distance: 108.1
click at [928, 404] on div "Admin Settings Update Resume Save Profile User Requested Private Set Resume to …" at bounding box center [999, 551] width 551 height 1047
click at [842, 384] on li "Earliest start date: 2 week notice, can start on Sep 15" at bounding box center [999, 382] width 503 height 11
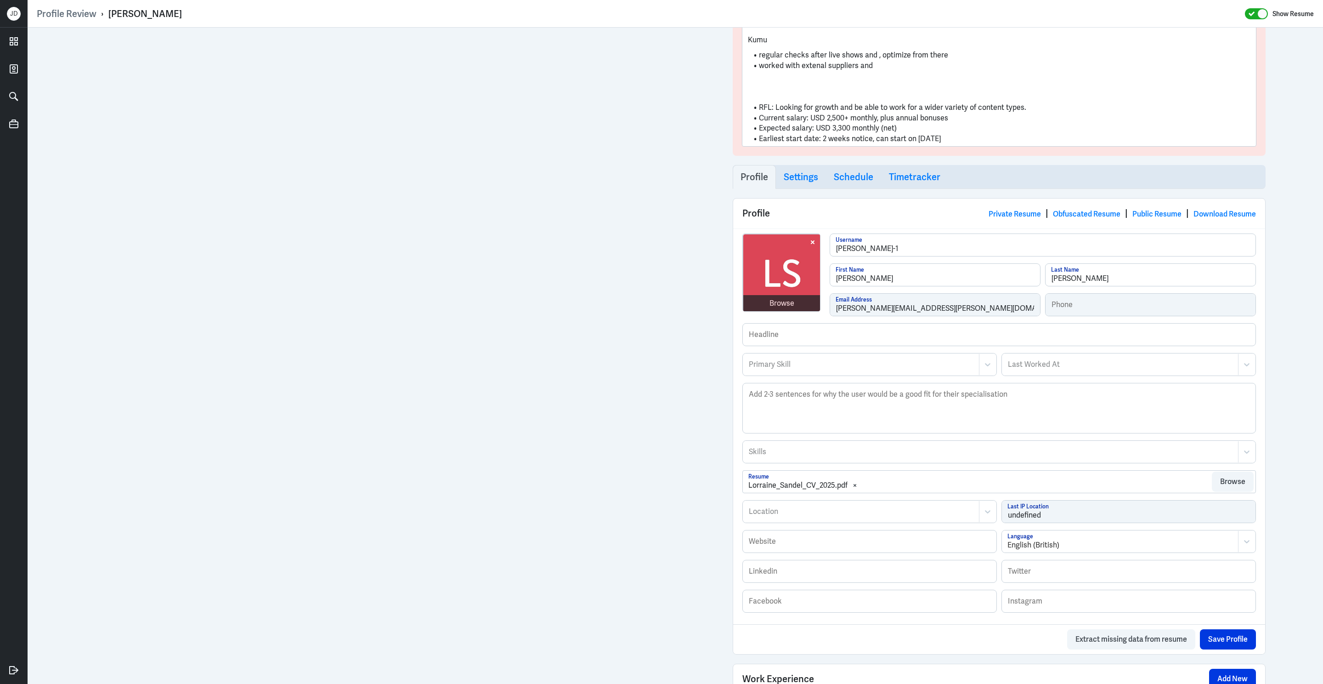
scroll to position [402, 0]
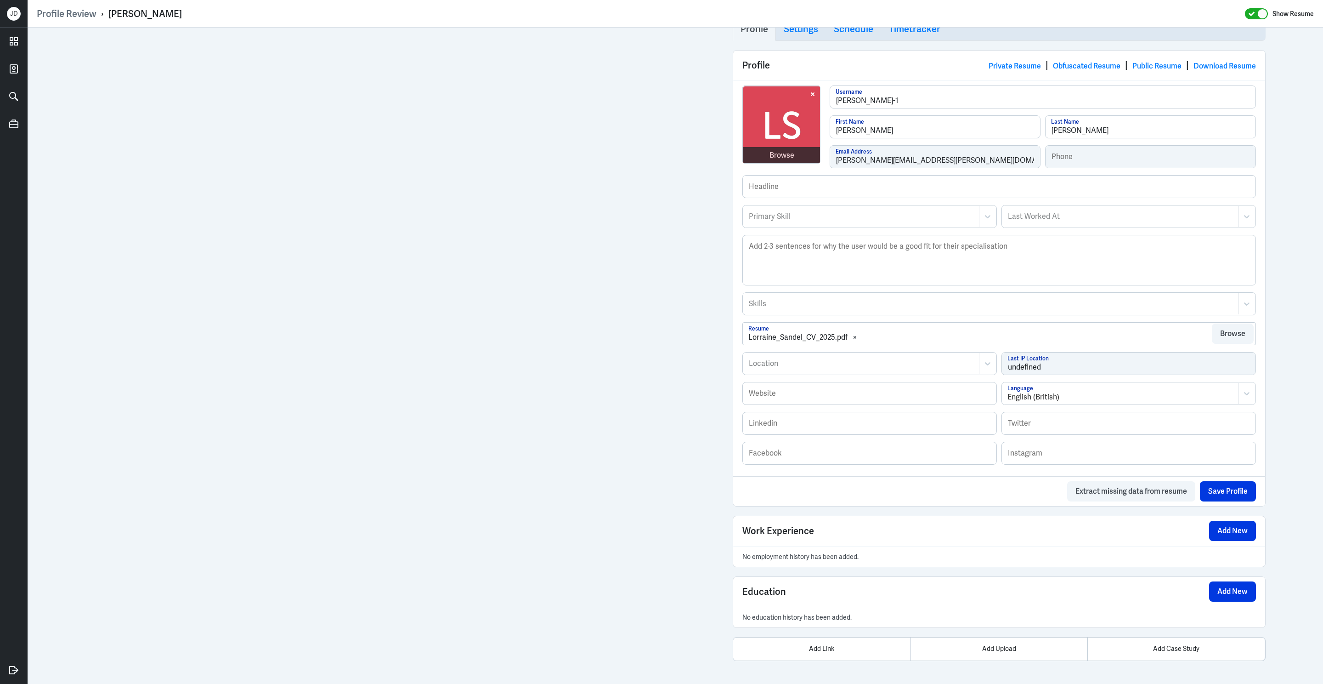
click at [981, 299] on div at bounding box center [991, 303] width 486 height 11
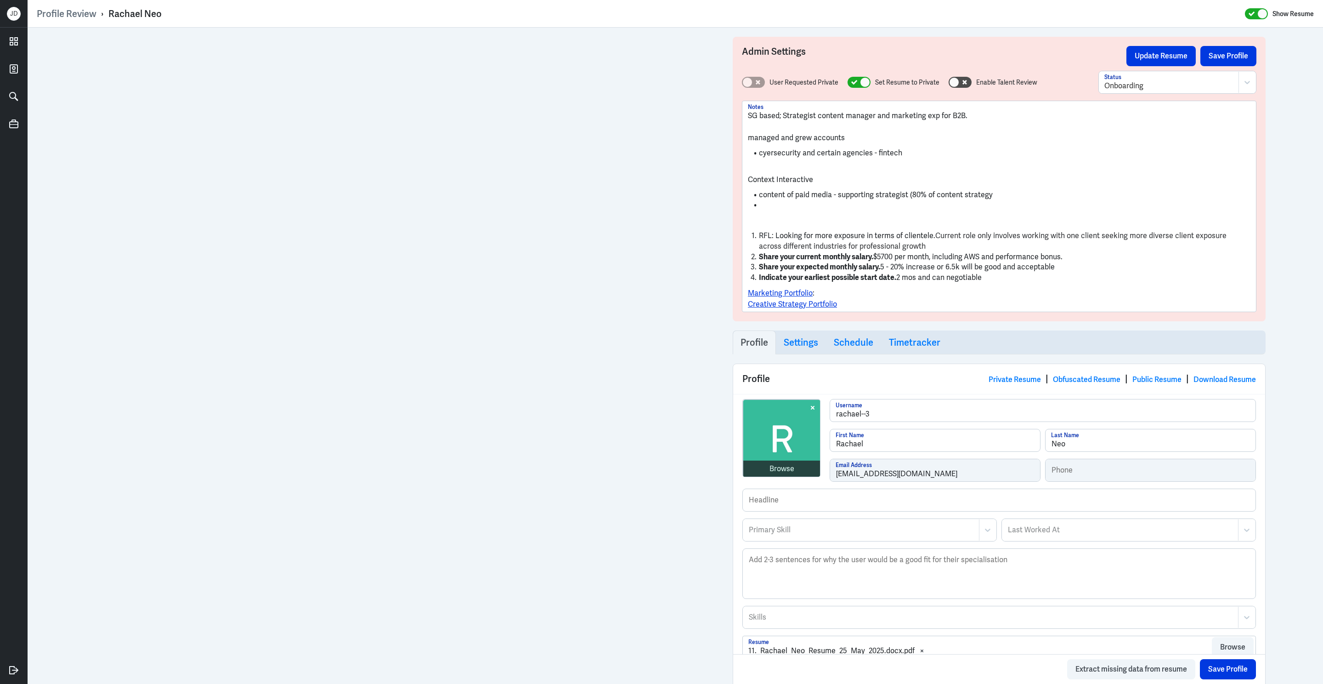
scroll to position [459, 0]
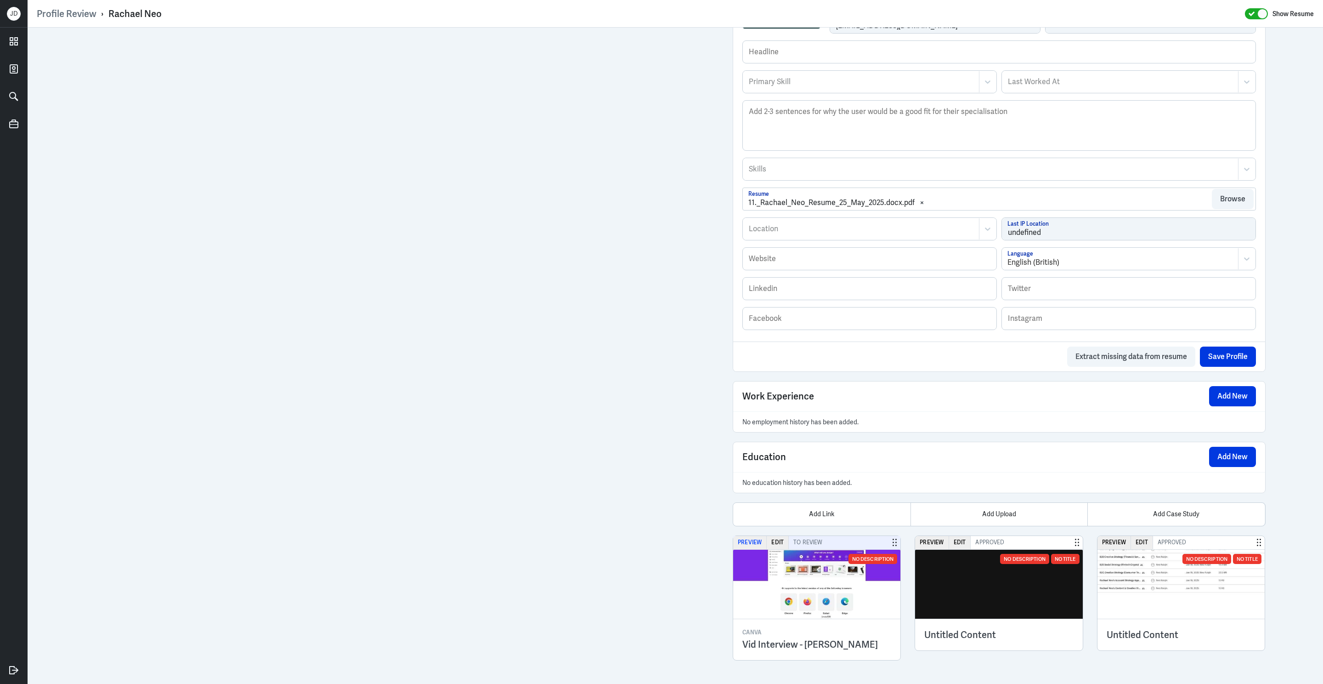
click at [749, 544] on button "Preview" at bounding box center [750, 542] width 34 height 13
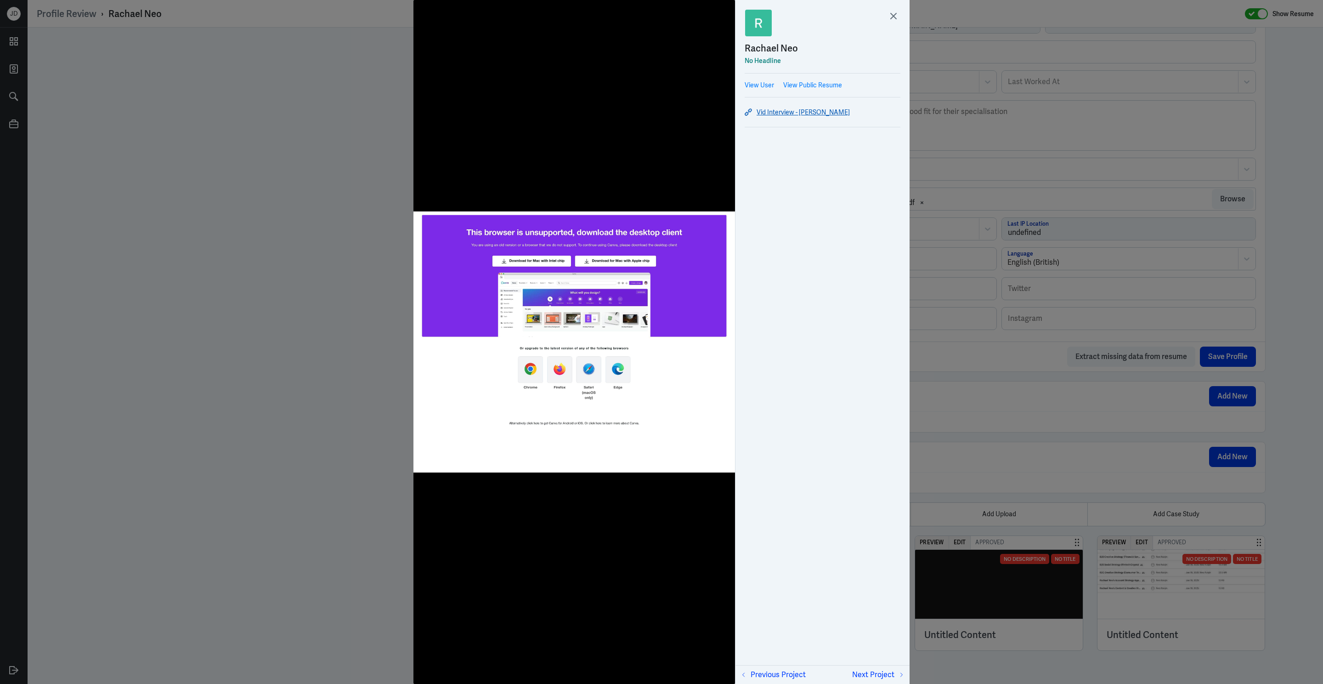
click at [793, 112] on link "Vid Interview - [PERSON_NAME]" at bounding box center [823, 112] width 156 height 11
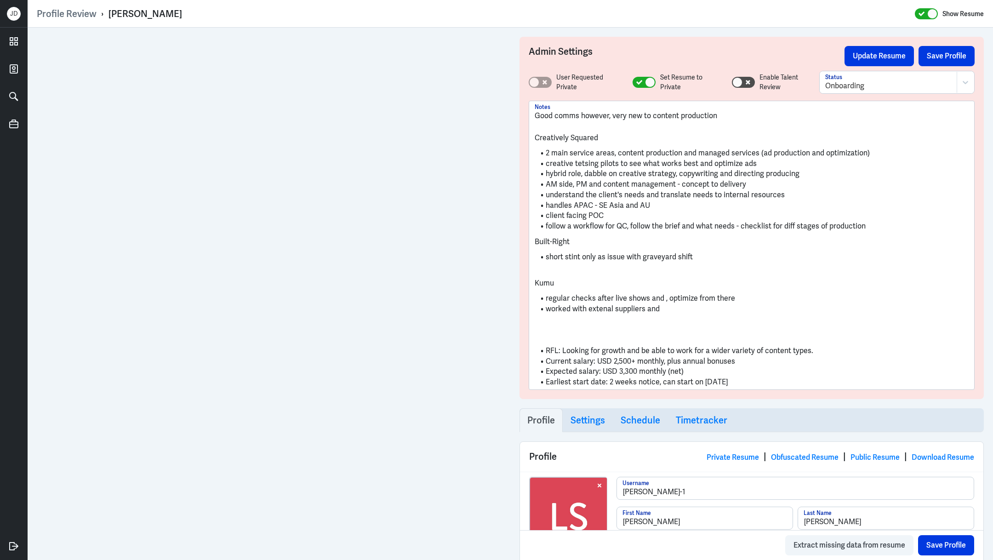
scroll to position [387, 0]
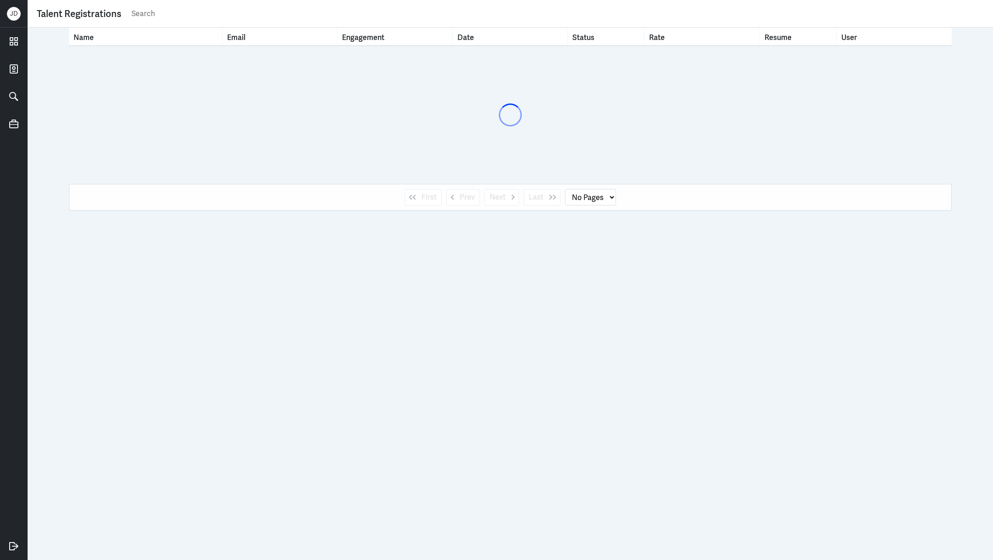
select select "1"
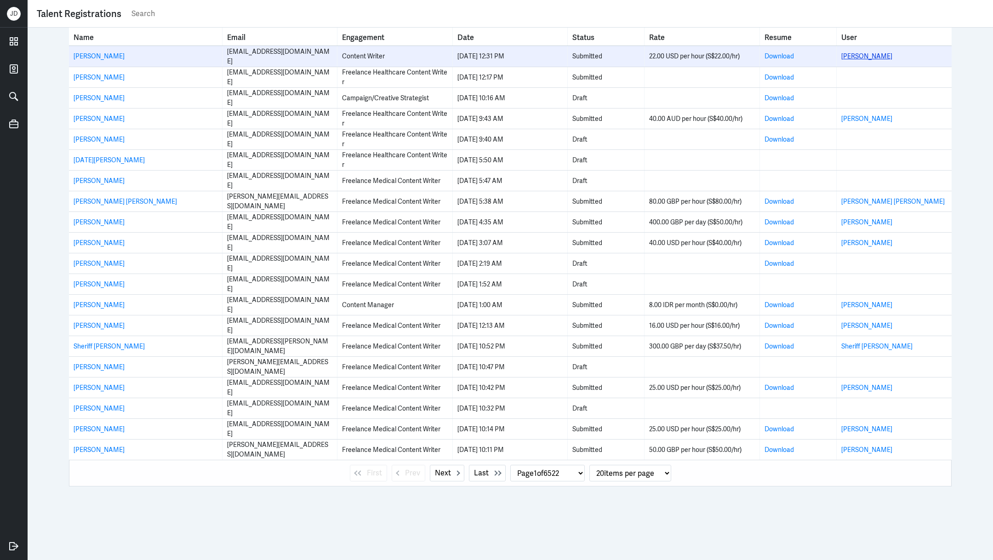
click at [870, 56] on link "[PERSON_NAME]" at bounding box center [866, 56] width 51 height 8
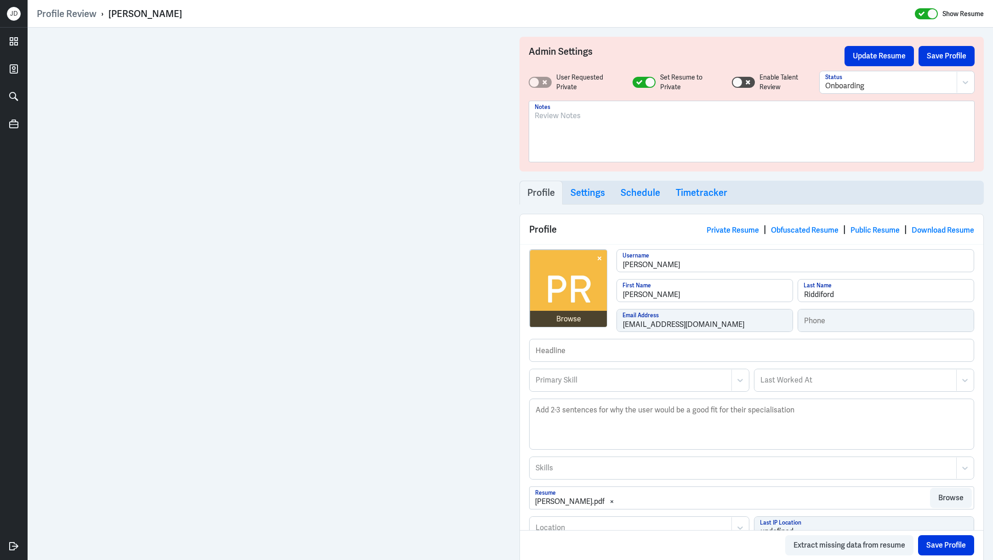
click at [573, 145] on div at bounding box center [751, 135] width 434 height 50
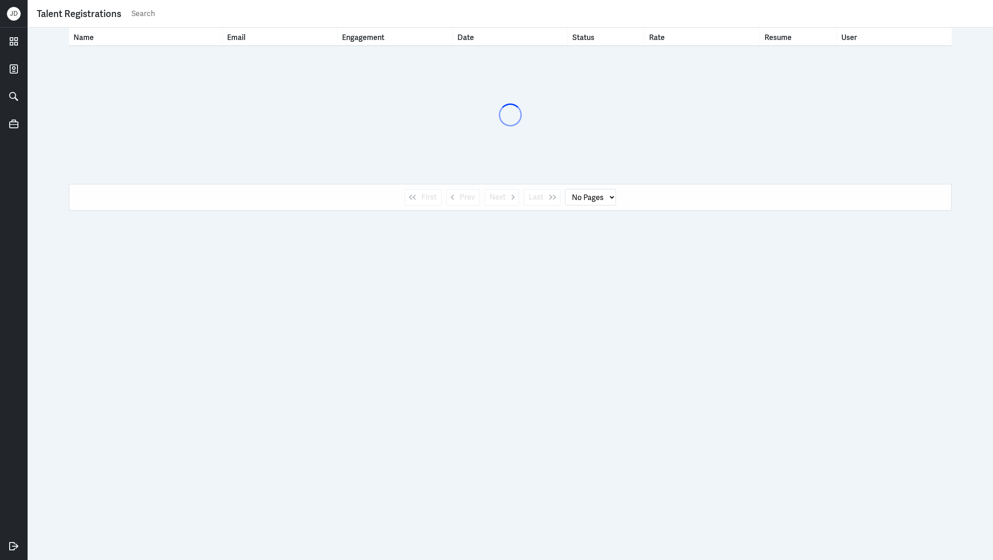
select select "1"
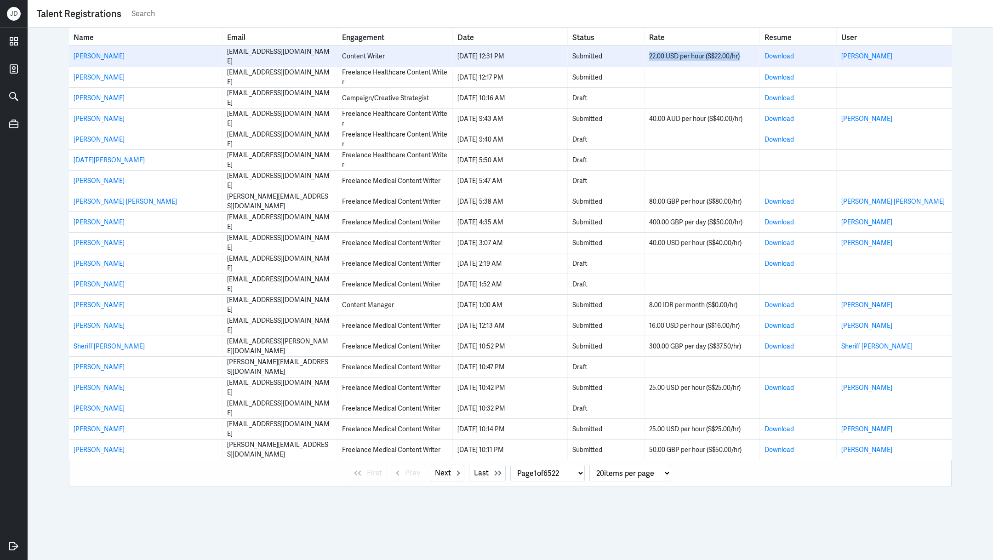
drag, startPoint x: 650, startPoint y: 57, endPoint x: 744, endPoint y: 57, distance: 93.3
click at [744, 57] on div "22.00 USD per hour (S$22.00/hr)" at bounding box center [701, 56] width 105 height 10
copy div "22.00 USD per hour (S$22.00/hr)"
click at [865, 52] on link "Paige Riddiford" at bounding box center [866, 56] width 51 height 8
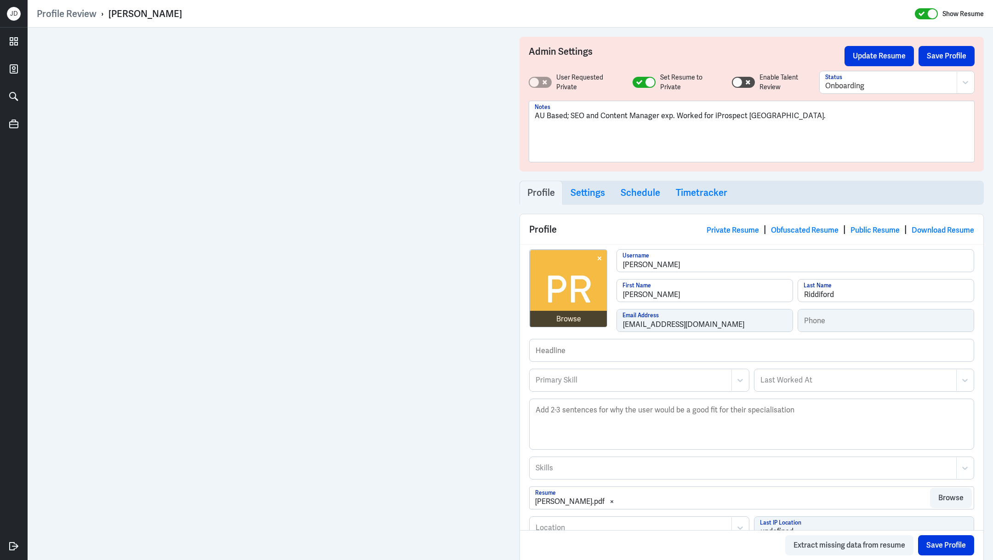
click at [683, 141] on div "AU Based; SEO and Content Manager exp. Worked for iProspect Sydney." at bounding box center [751, 135] width 434 height 50
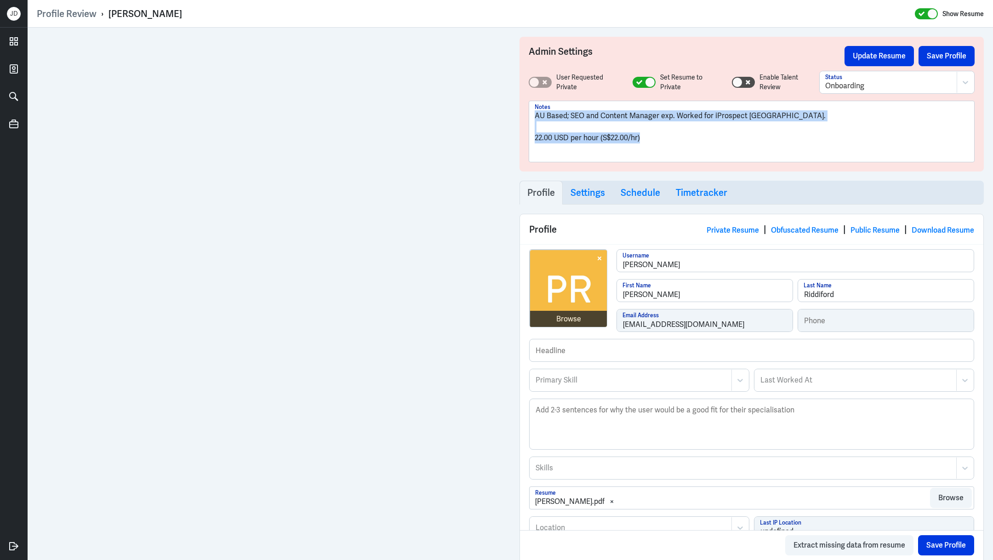
drag, startPoint x: 649, startPoint y: 139, endPoint x: 529, endPoint y: 109, distance: 123.5
click at [529, 109] on div "AU Based; SEO and Content Manager exp. Worked for iProspect Sydney. 22.00 USD p…" at bounding box center [751, 131] width 445 height 61
copy div "AU Based; SEO and Content Manager exp. Worked for iProspect Sydney. 22.00 USD p…"
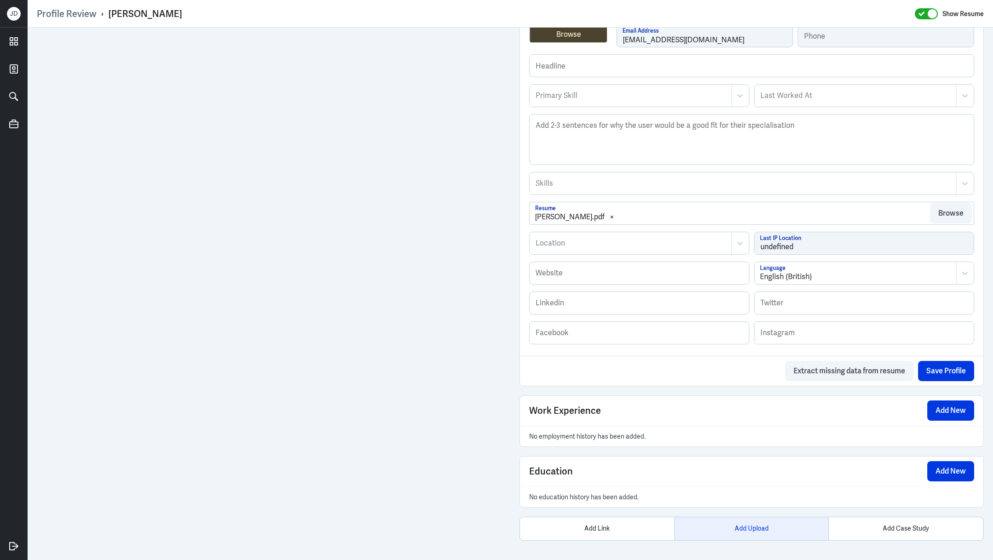
click at [737, 523] on div "Add Upload" at bounding box center [751, 528] width 154 height 23
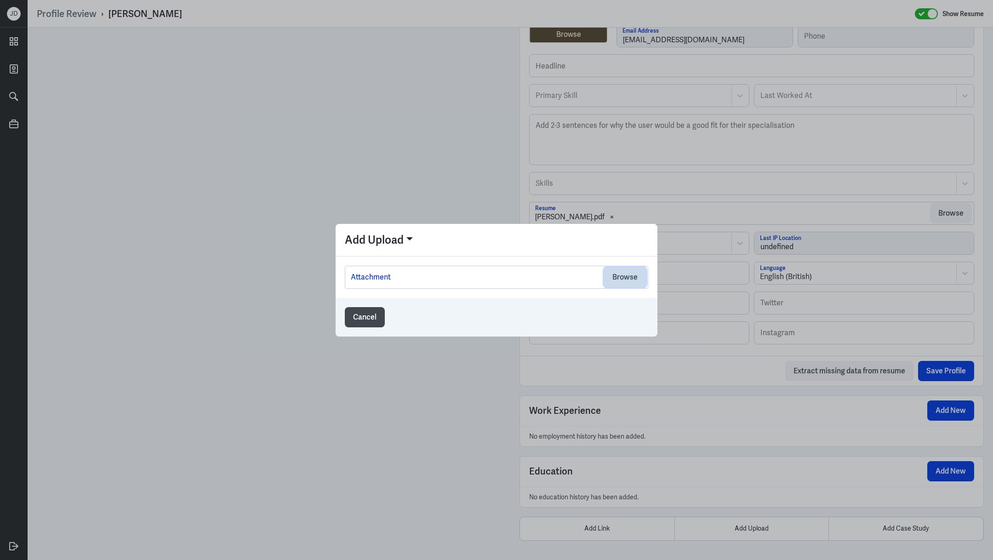
click at [634, 285] on button "Browse" at bounding box center [625, 277] width 42 height 20
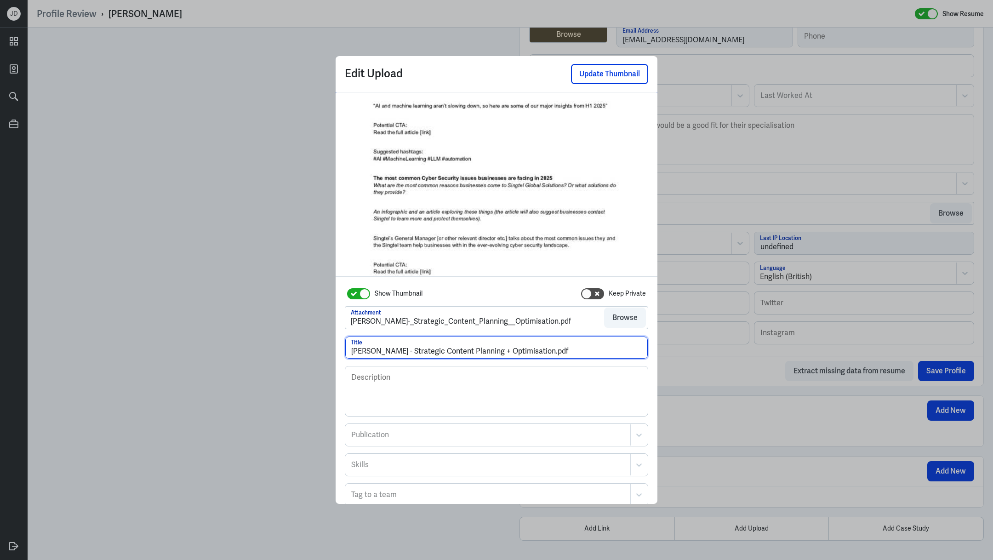
click at [352, 349] on input "Paige Riddiford - Strategic Content Planning + Optimisation.pdf" at bounding box center [496, 347] width 302 height 22
drag, startPoint x: 481, startPoint y: 353, endPoint x: 702, endPoint y: 350, distance: 221.5
click at [702, 350] on div "Edit Upload Update Thumbnail Show Thumbnail Keep Private Attachment Paige_Riddi…" at bounding box center [496, 280] width 993 height 560
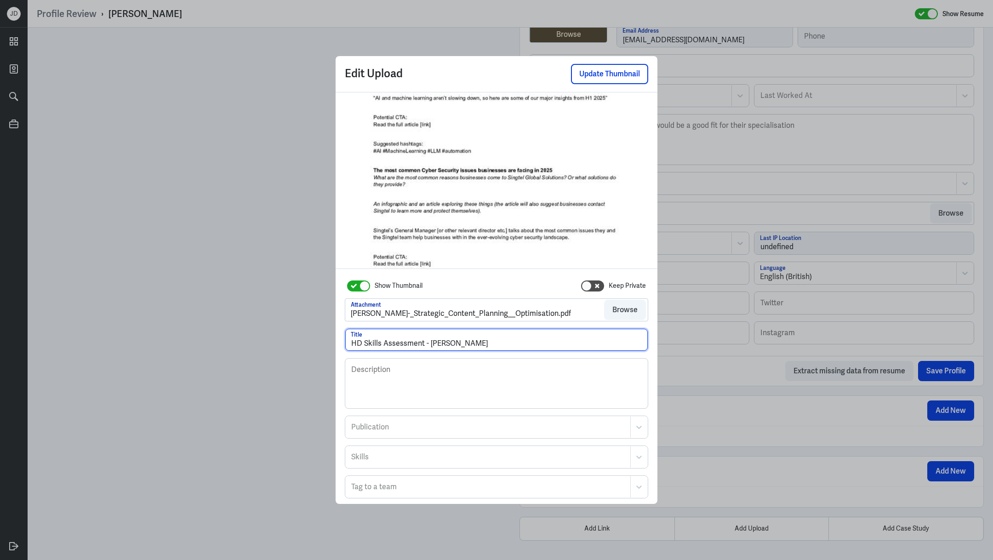
scroll to position [45, 0]
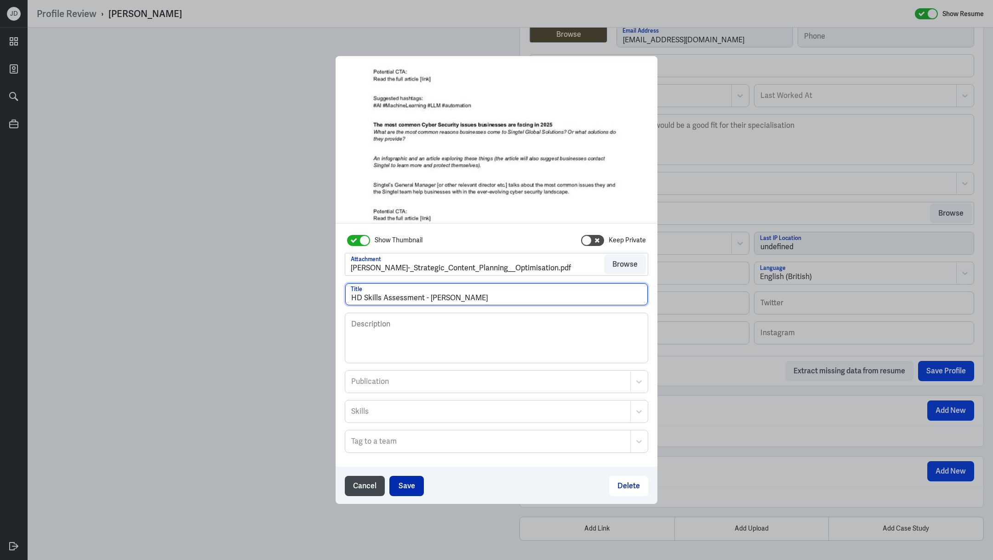
type input "HD Skills Assessment - Paige Riddiford"
click at [409, 484] on button "Save" at bounding box center [406, 486] width 34 height 20
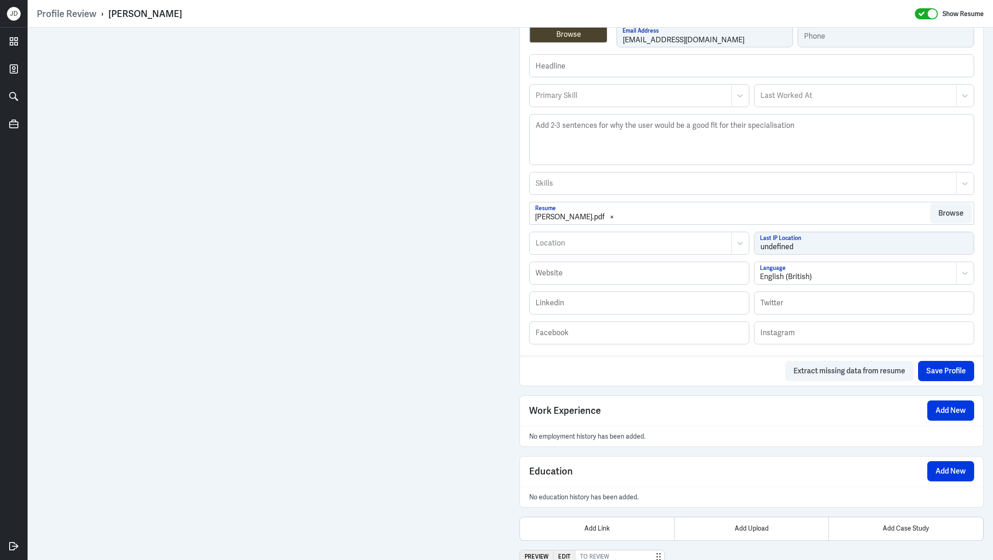
scroll to position [422, 0]
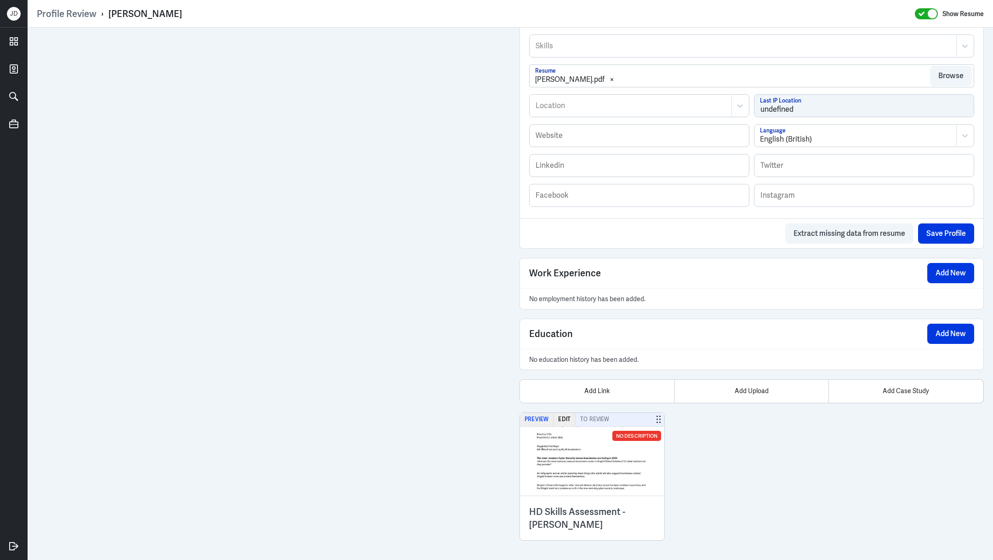
click at [541, 418] on button "Preview" at bounding box center [537, 419] width 34 height 13
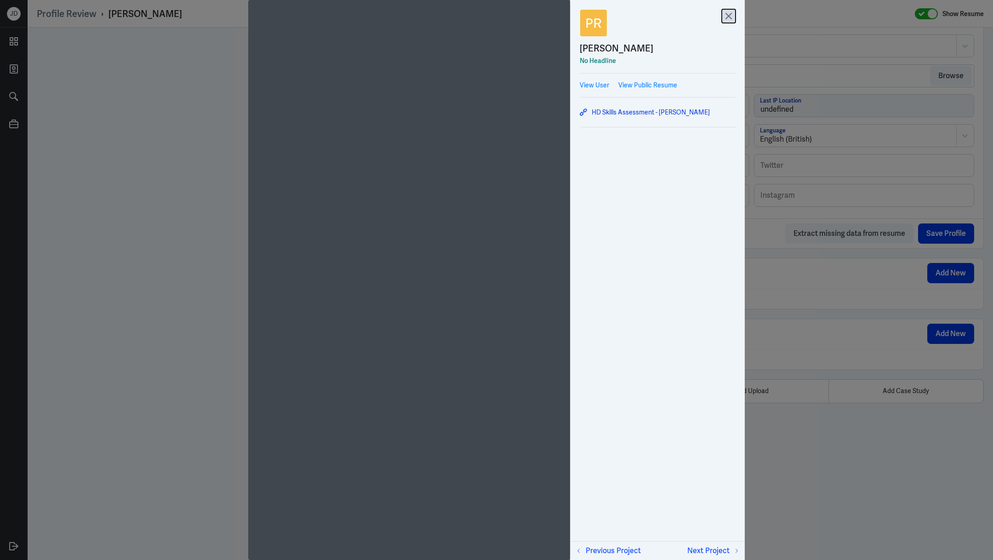
click at [724, 16] on icon at bounding box center [728, 16] width 14 height 14
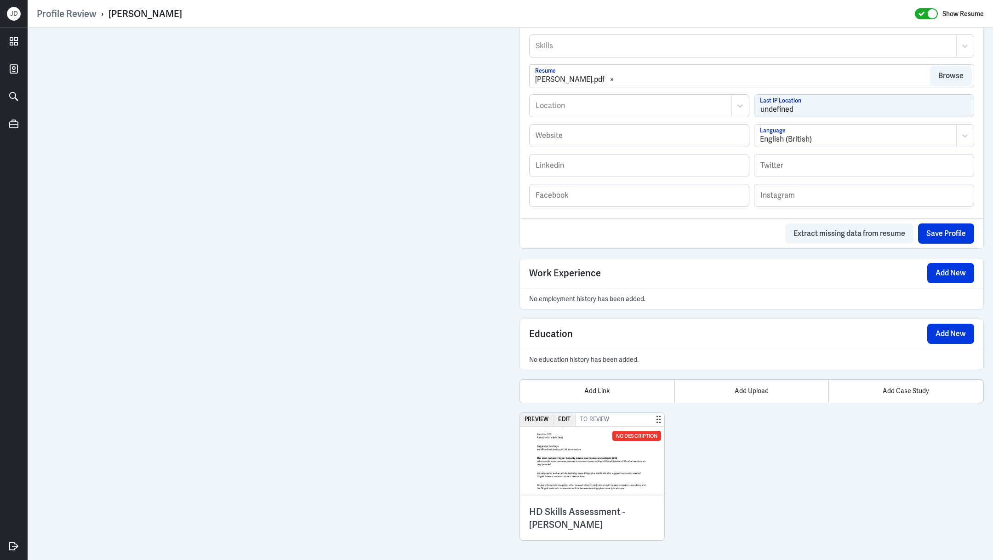
drag, startPoint x: 109, startPoint y: 15, endPoint x: 256, endPoint y: 15, distance: 147.0
click at [256, 15] on div "Profile Review › Paige Riddiford Show Resume" at bounding box center [510, 14] width 947 height 12
click at [544, 413] on button "Preview" at bounding box center [537, 419] width 34 height 13
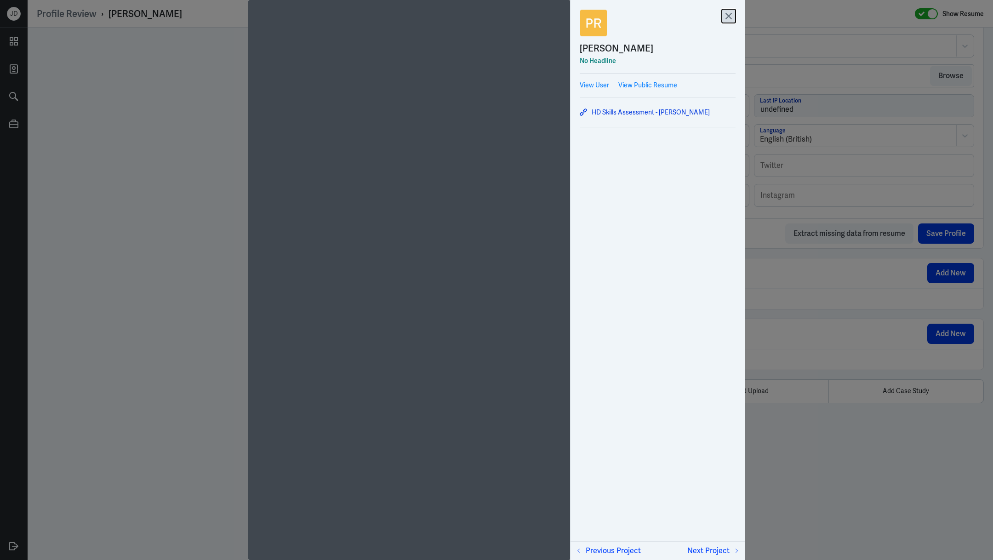
click at [730, 11] on icon at bounding box center [728, 16] width 14 height 14
